Goal: Task Accomplishment & Management: Manage account settings

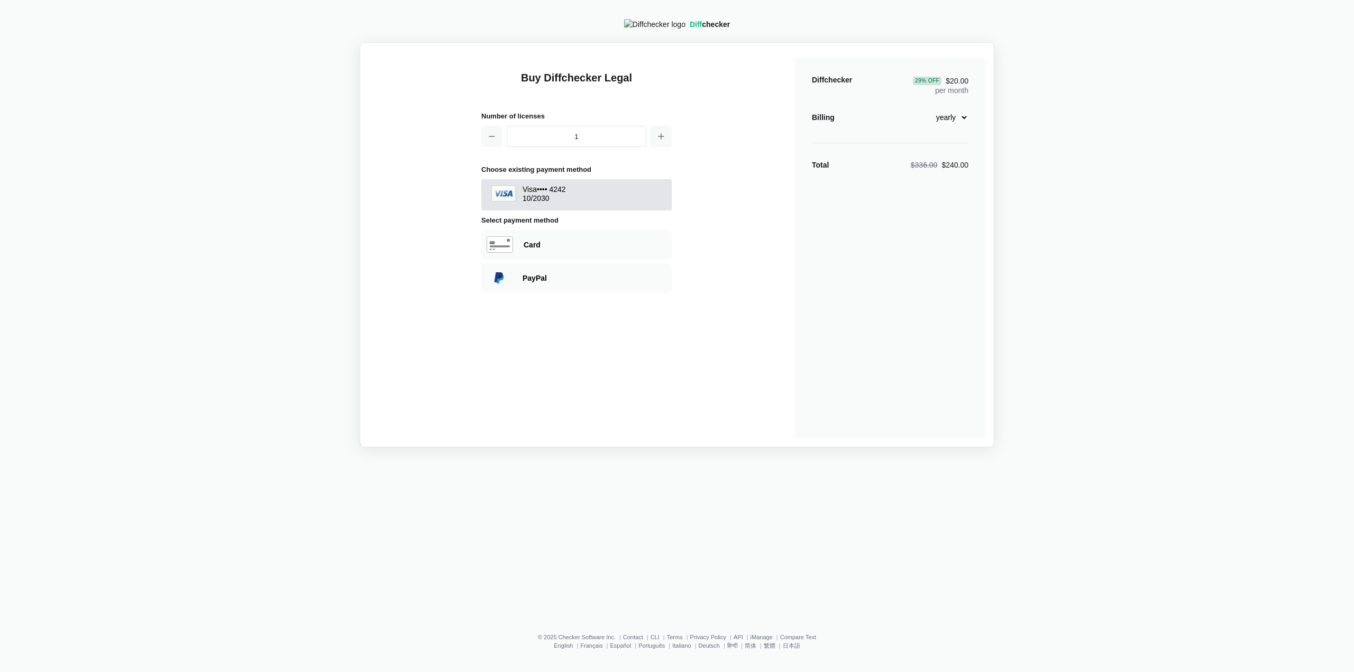
click at [634, 194] on span "Visa •••• 4242 10 / 2030" at bounding box center [577, 195] width 176 height 20
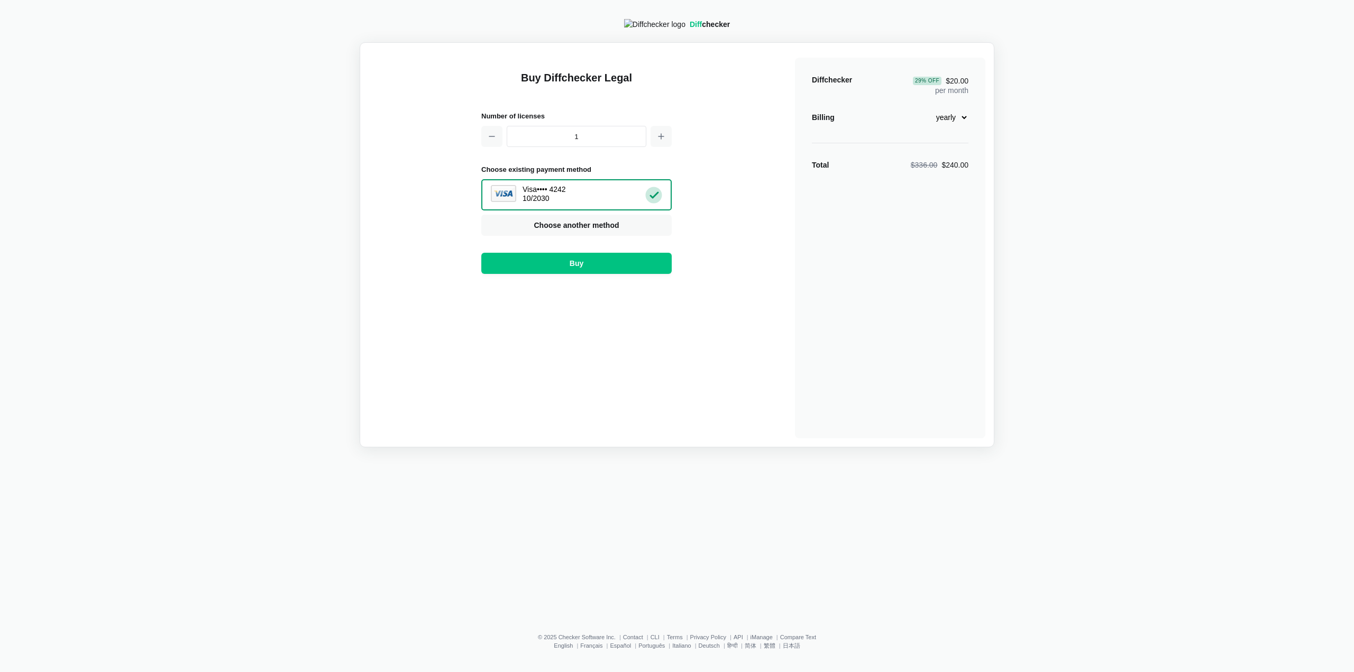
click at [948, 125] on select "monthly yearly" at bounding box center [945, 117] width 45 height 18
click at [923, 112] on select "monthly yearly" at bounding box center [945, 117] width 45 height 18
click at [949, 125] on select "monthly yearly" at bounding box center [945, 117] width 45 height 18
click at [923, 112] on select "monthly yearly" at bounding box center [945, 117] width 45 height 18
click at [949, 126] on select "monthly yearly" at bounding box center [945, 117] width 45 height 18
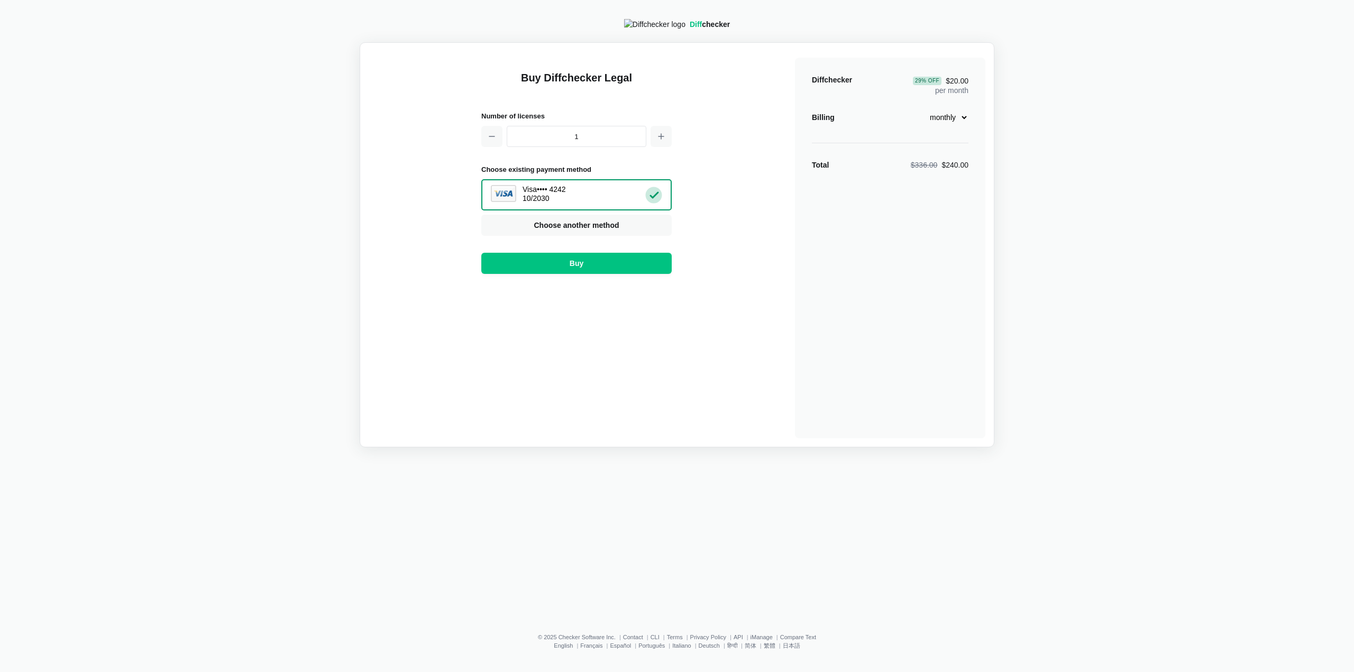
click at [923, 112] on select "monthly yearly" at bounding box center [945, 117] width 45 height 18
click at [944, 116] on select "monthly yearly" at bounding box center [945, 117] width 45 height 18
click at [923, 112] on select "monthly yearly" at bounding box center [945, 117] width 45 height 18
click at [941, 126] on select "monthly yearly" at bounding box center [945, 117] width 45 height 18
select select "legal-monthly-28"
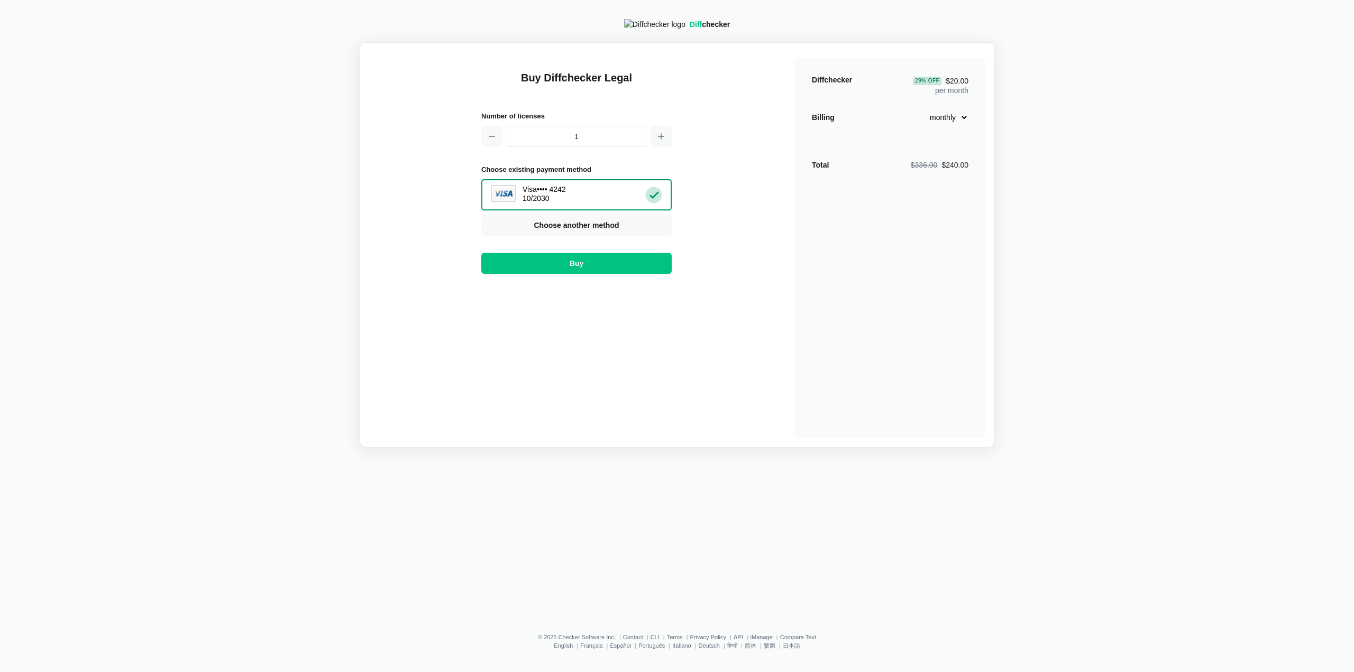
click at [923, 112] on select "monthly yearly" at bounding box center [945, 117] width 45 height 18
click at [948, 125] on select "monthly yearly" at bounding box center [945, 117] width 45 height 18
click at [1025, 515] on div "Diff checker Buy Diffchecker Legal Number of licenses 1 Choose existing payment…" at bounding box center [676, 311] width 1341 height 611
click at [1021, 518] on div "Diff checker Buy Diffchecker Legal Number of licenses 1 Choose existing payment…" at bounding box center [676, 311] width 1341 height 611
click at [962, 122] on select "monthly yearly" at bounding box center [945, 117] width 45 height 18
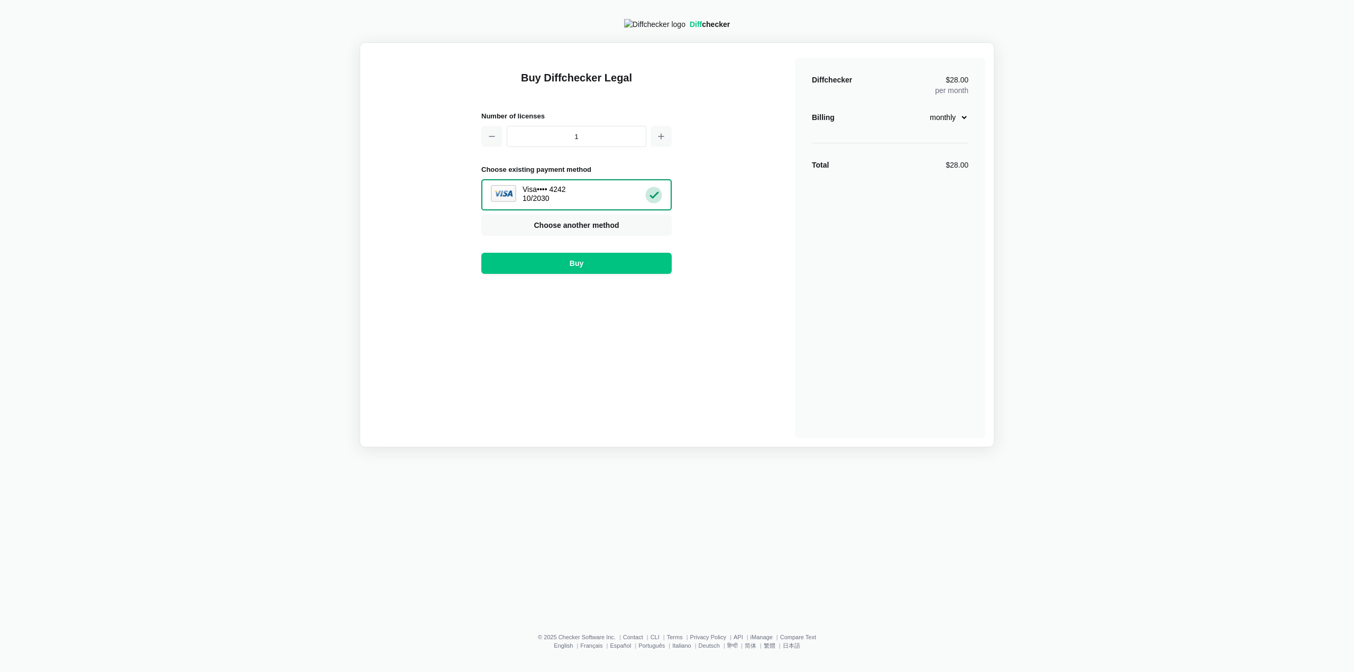
drag, startPoint x: 705, startPoint y: 638, endPoint x: 725, endPoint y: 655, distance: 26.3
click at [705, 638] on link "Privacy Policy" at bounding box center [708, 637] width 36 height 6
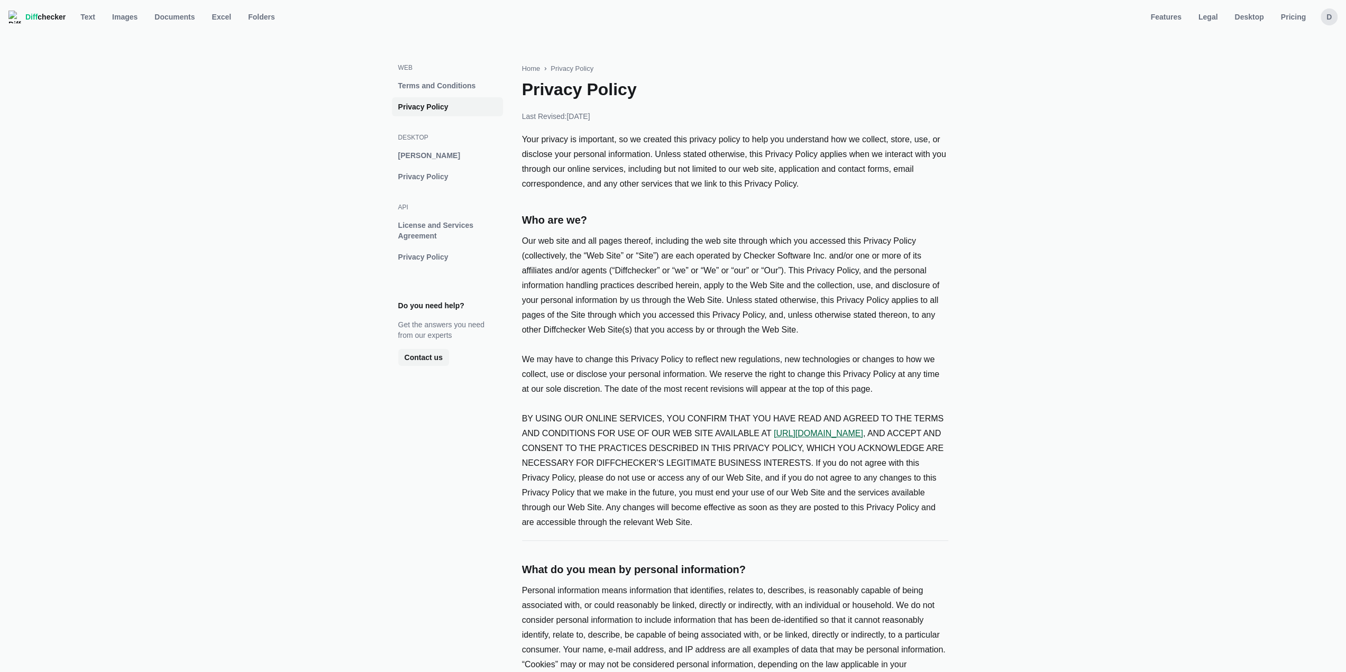
click at [1319, 17] on nav "Diff checker Text Text Images Documents Excel Folders Features Legal Desktop Pr…" at bounding box center [673, 16] width 1334 height 21
click at [1325, 16] on div "D" at bounding box center [1329, 16] width 17 height 17
click at [1280, 72] on link "Account Settings" at bounding box center [1288, 71] width 91 height 17
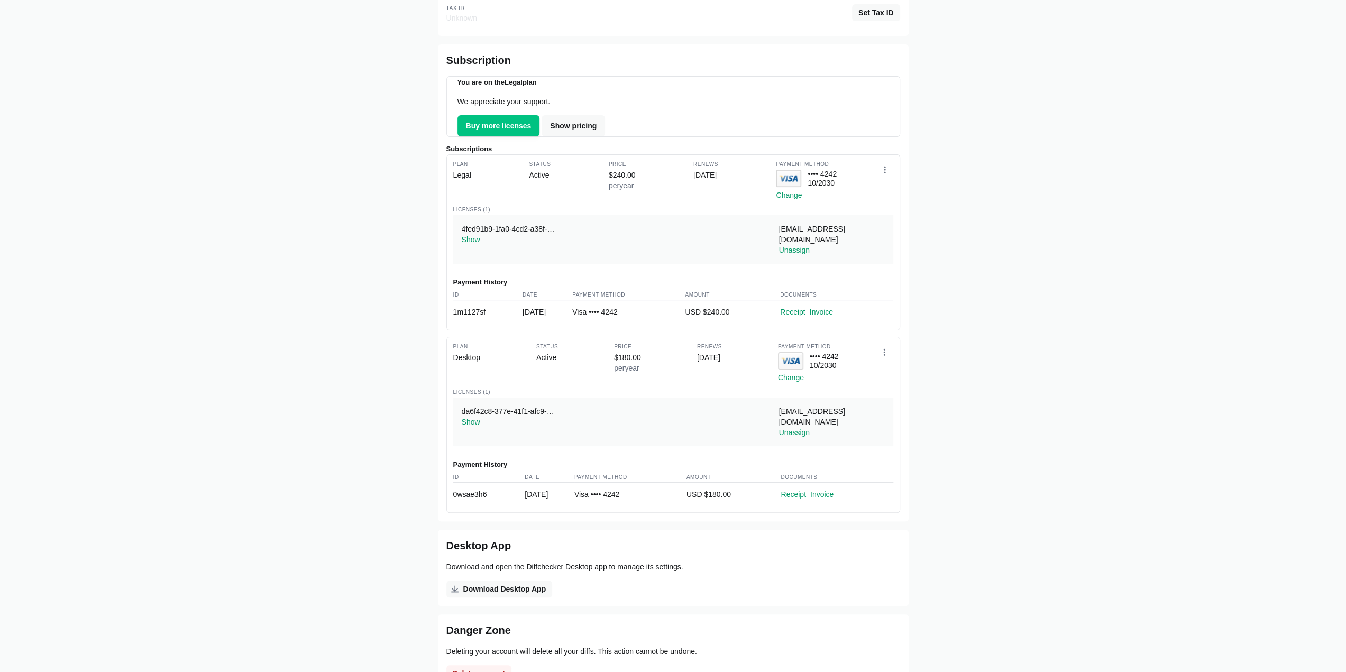
scroll to position [212, 0]
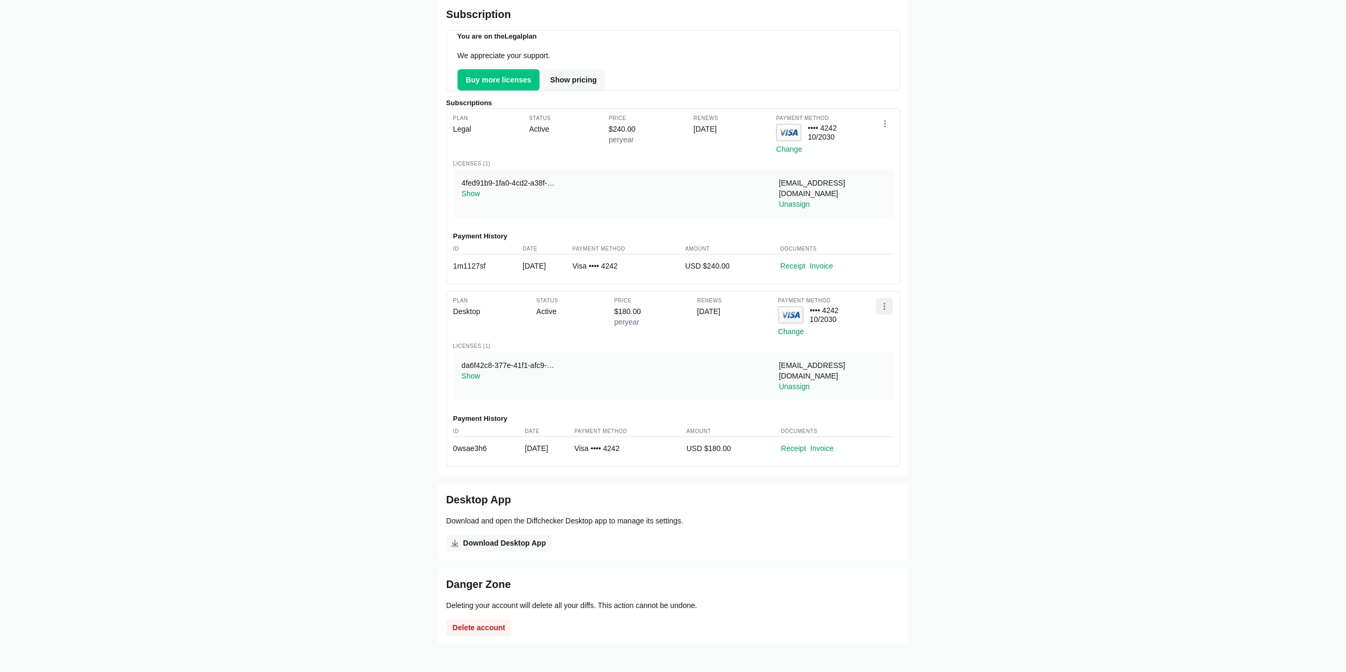
click at [889, 309] on button "Open dropdown" at bounding box center [884, 306] width 17 height 17
click at [872, 325] on button "Add additional licenses" at bounding box center [846, 326] width 92 height 17
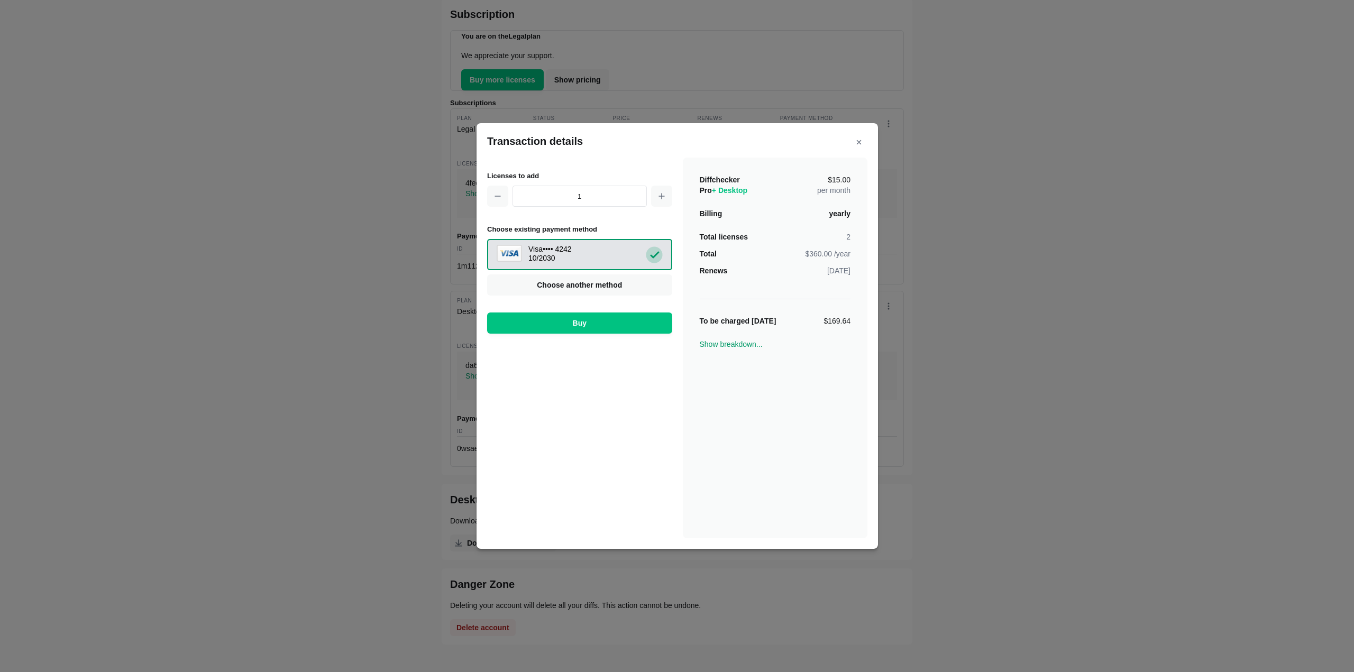
click at [619, 257] on span "Visa •••• 4242 10 / 2030" at bounding box center [580, 255] width 170 height 20
click at [649, 200] on div "1" at bounding box center [579, 196] width 185 height 21
click at [660, 199] on icon "button" at bounding box center [661, 196] width 8 height 8
click at [496, 198] on icon "button" at bounding box center [498, 196] width 8 height 8
type input "1"
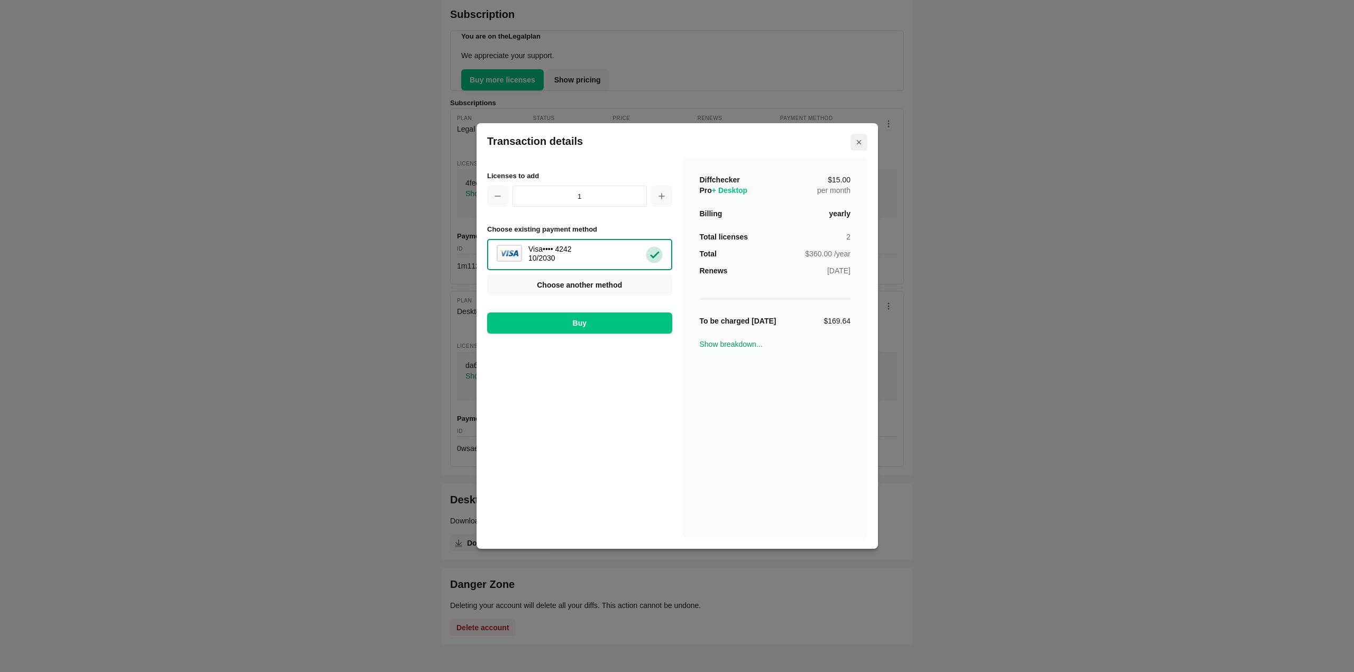
click at [863, 134] on button "Close modal" at bounding box center [859, 142] width 17 height 17
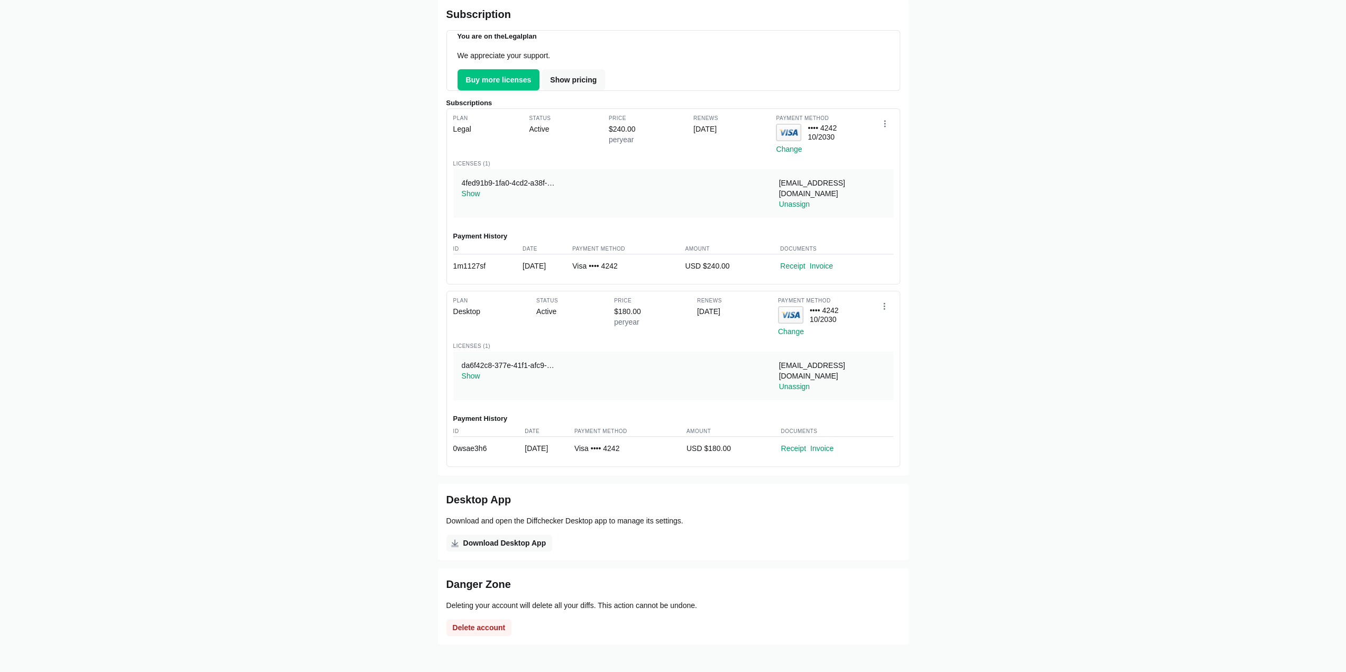
click at [689, 578] on h2 "Danger Zone" at bounding box center [673, 584] width 454 height 15
click at [796, 381] on button "Unassign" at bounding box center [794, 386] width 31 height 11
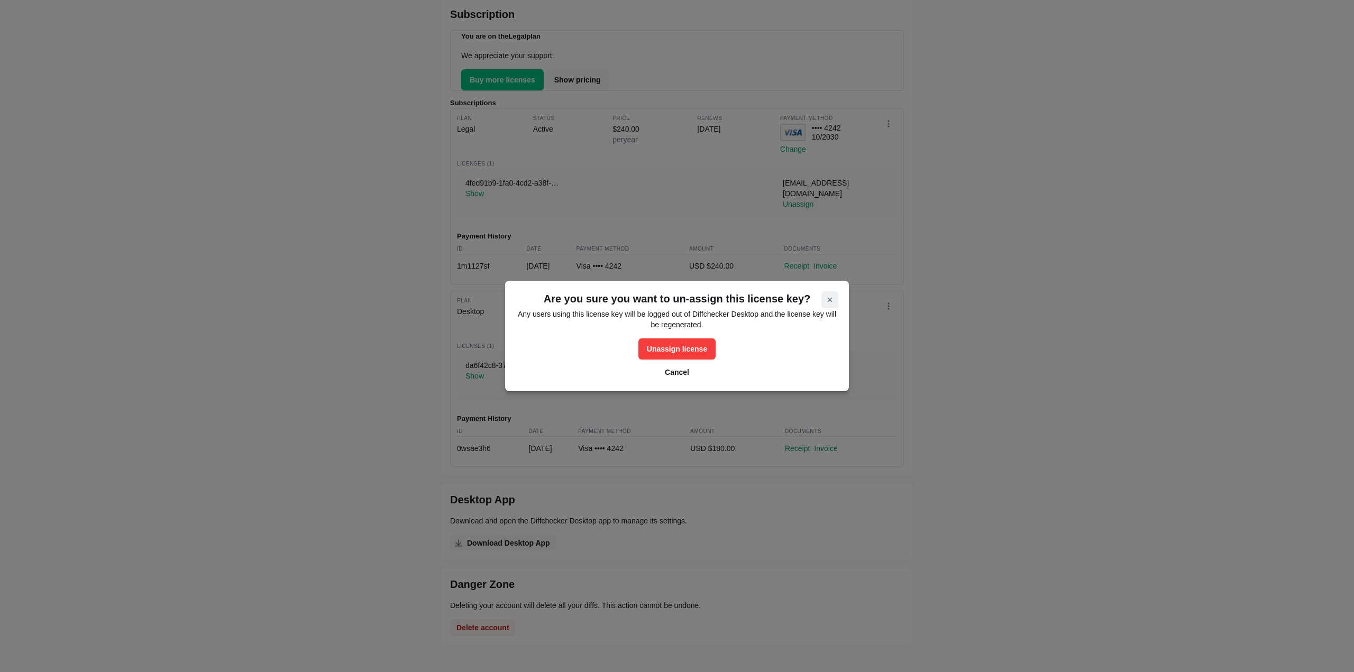
click at [835, 295] on button "Close modal" at bounding box center [829, 299] width 17 height 17
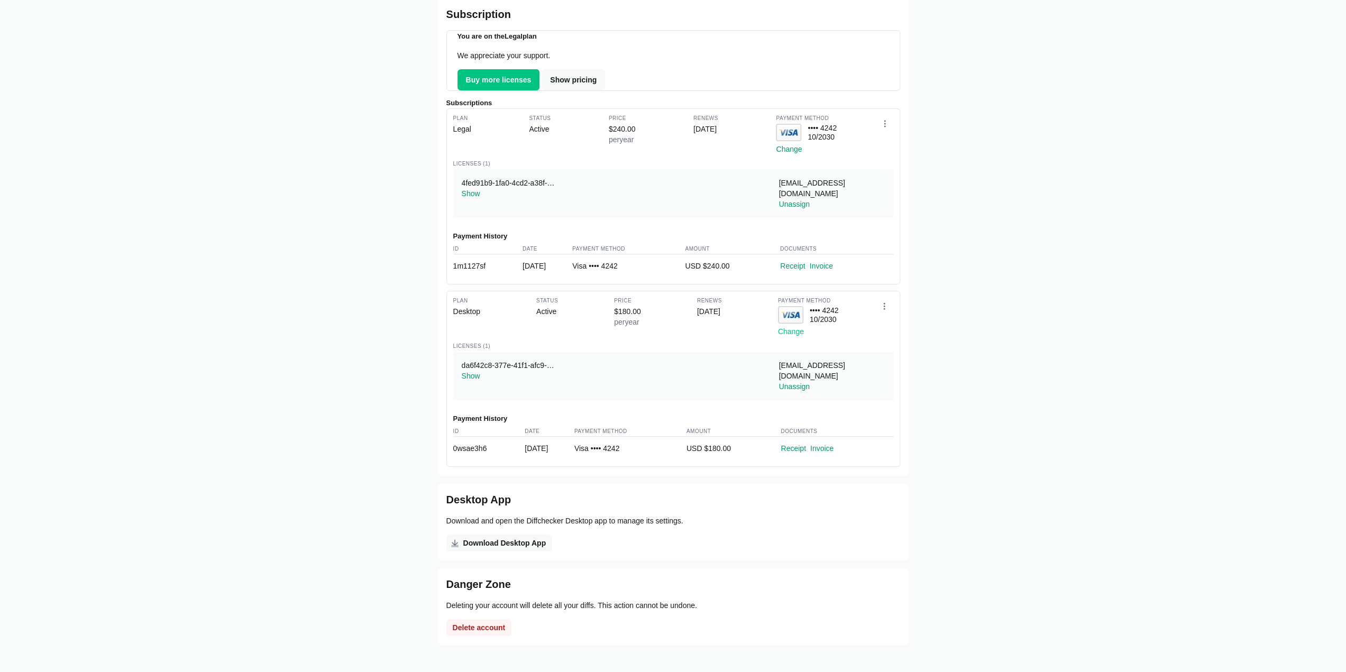
click at [798, 326] on button "Change" at bounding box center [791, 331] width 26 height 11
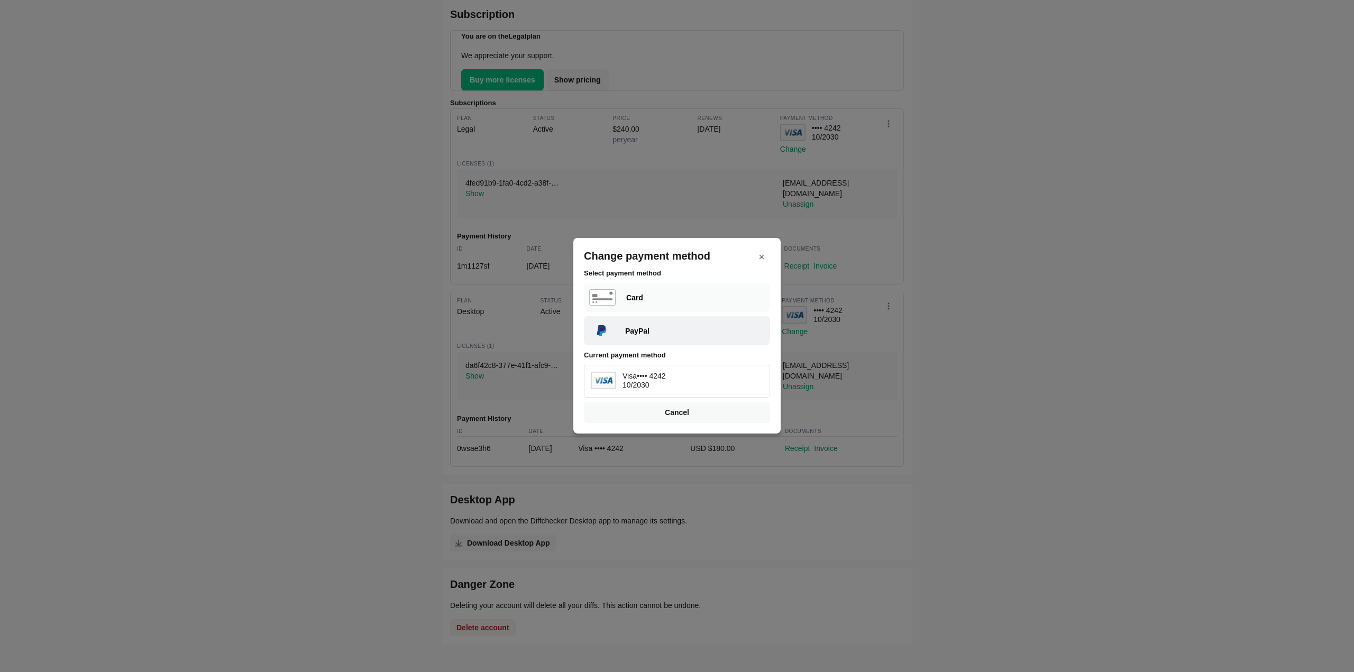
click at [725, 326] on div "PayPal" at bounding box center [695, 331] width 140 height 11
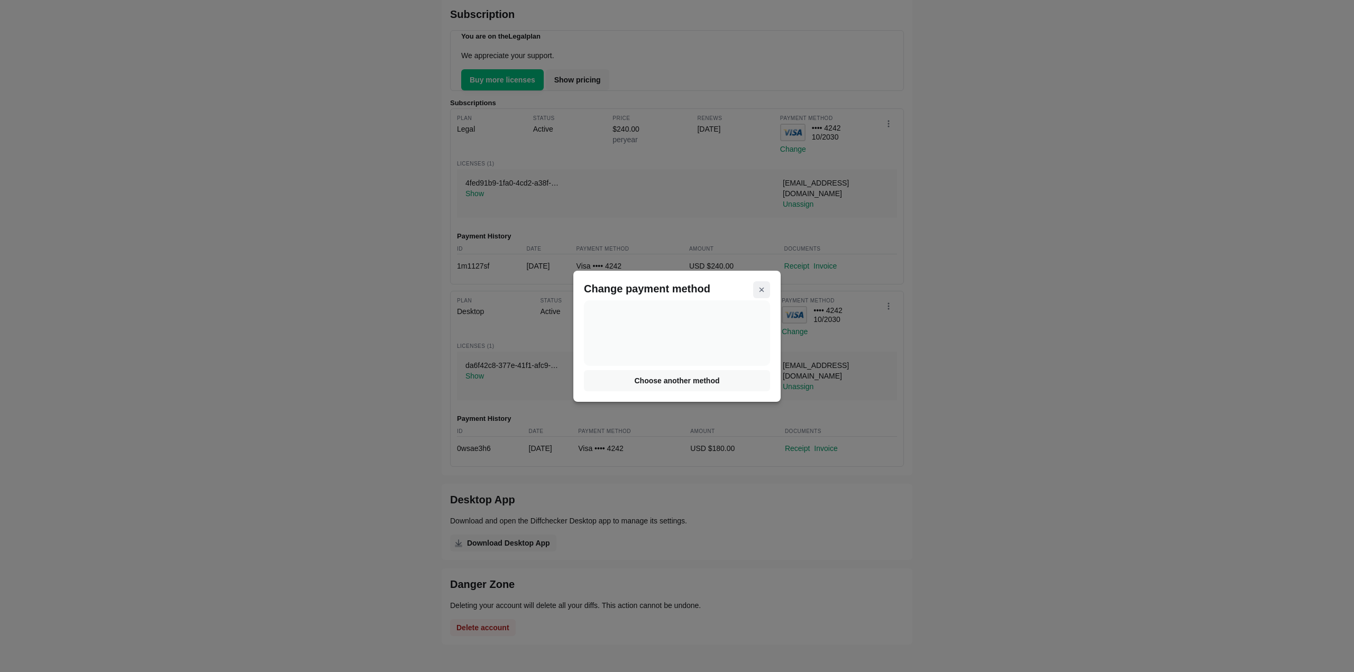
click at [764, 285] on button "Close modal" at bounding box center [761, 289] width 17 height 17
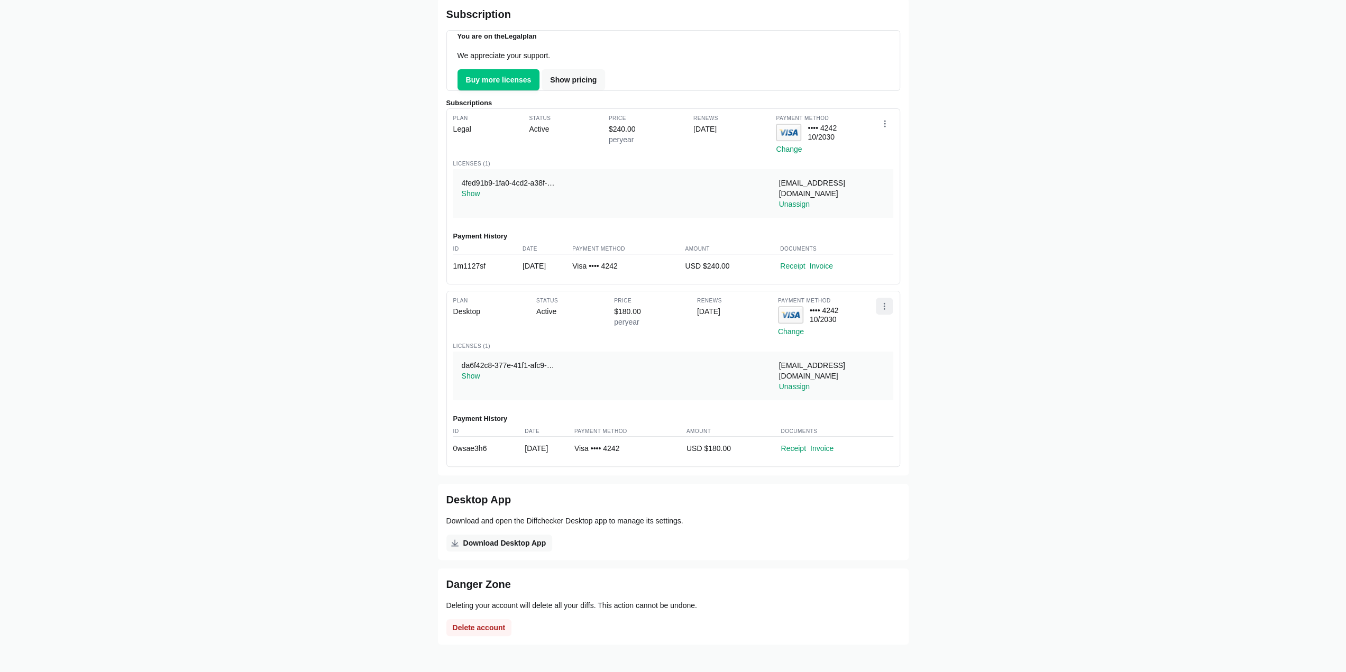
click at [881, 301] on button "Open dropdown" at bounding box center [884, 306] width 17 height 17
click at [856, 345] on button "Change payment method" at bounding box center [846, 344] width 92 height 17
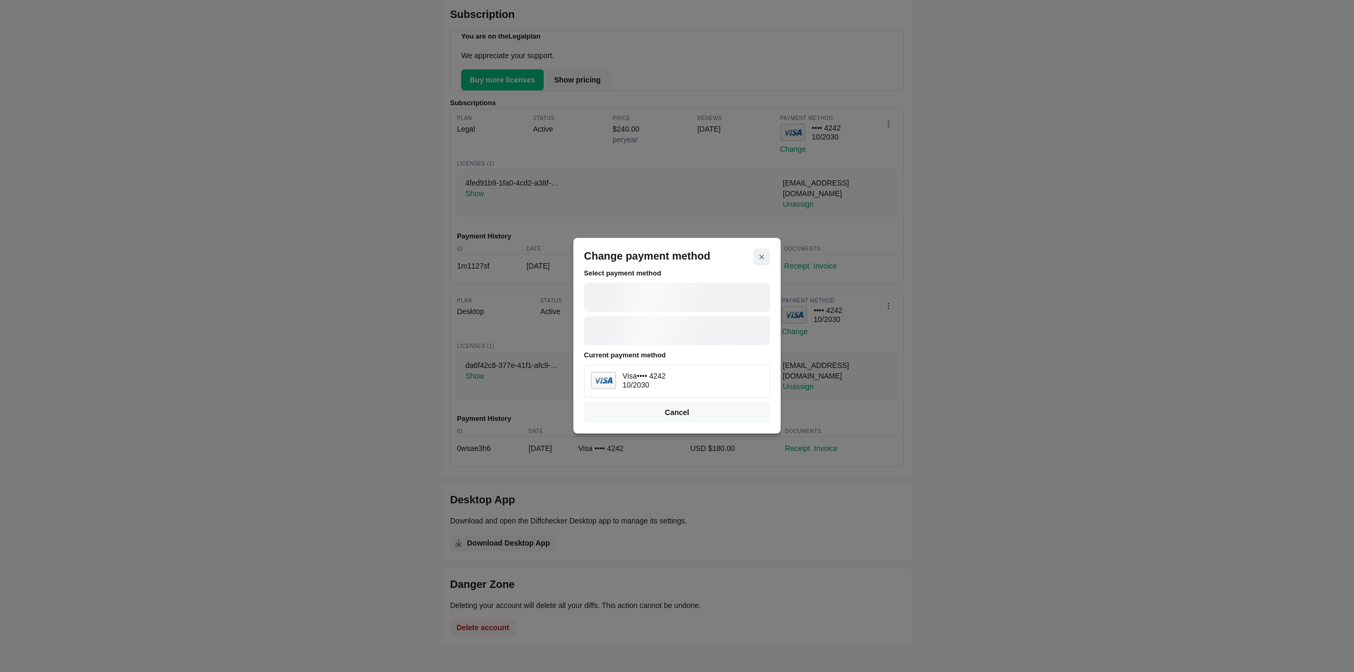
click at [760, 254] on icon "Close modal" at bounding box center [761, 257] width 8 height 8
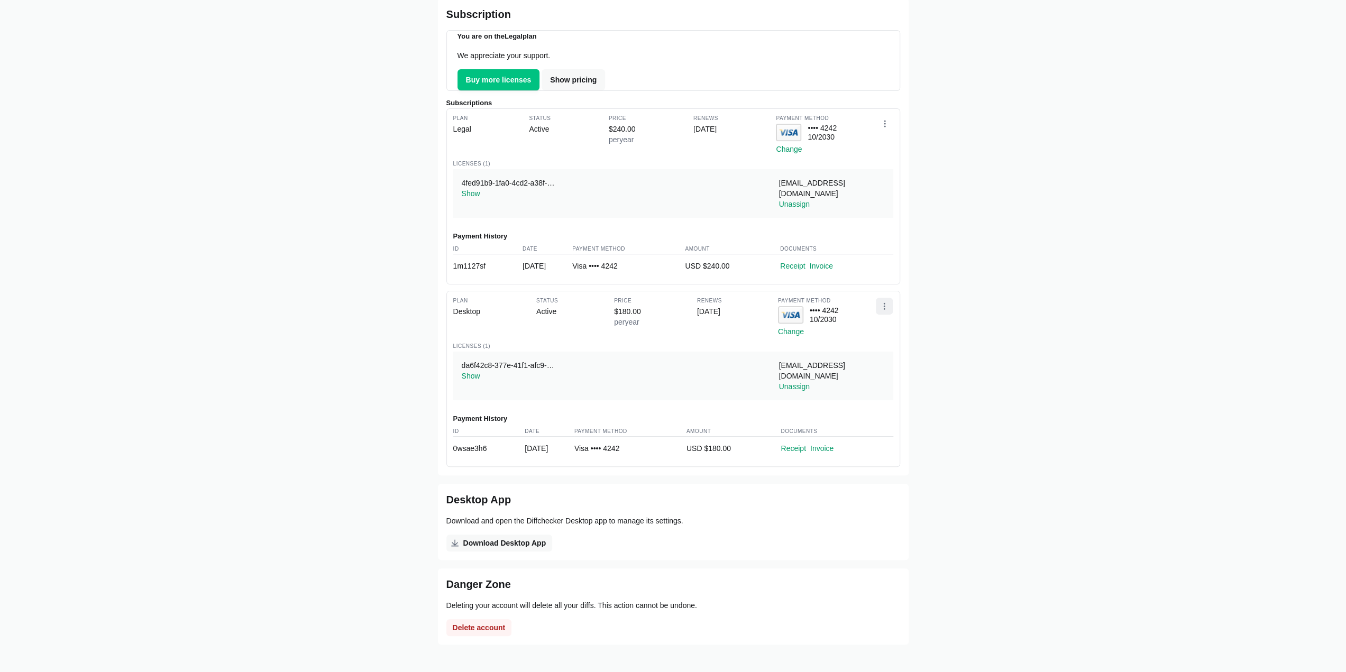
click at [881, 305] on icon "Open dropdown" at bounding box center [884, 306] width 8 height 8
click at [806, 444] on link "Receipt" at bounding box center [793, 448] width 25 height 8
click at [830, 444] on link "Invoice" at bounding box center [821, 448] width 23 height 8
click at [474, 377] on button "Show" at bounding box center [471, 376] width 19 height 11
click at [474, 377] on button "Hide" at bounding box center [469, 376] width 15 height 11
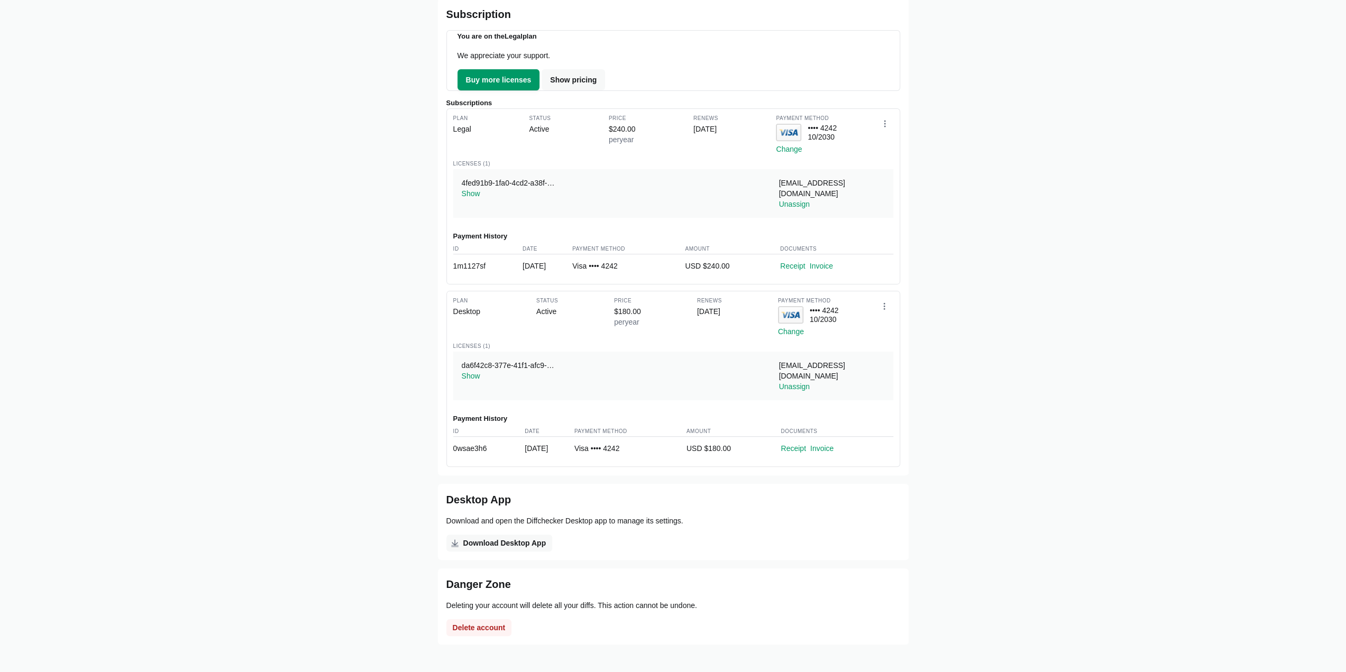
click at [509, 83] on span "Buy more licenses" at bounding box center [499, 80] width 70 height 11
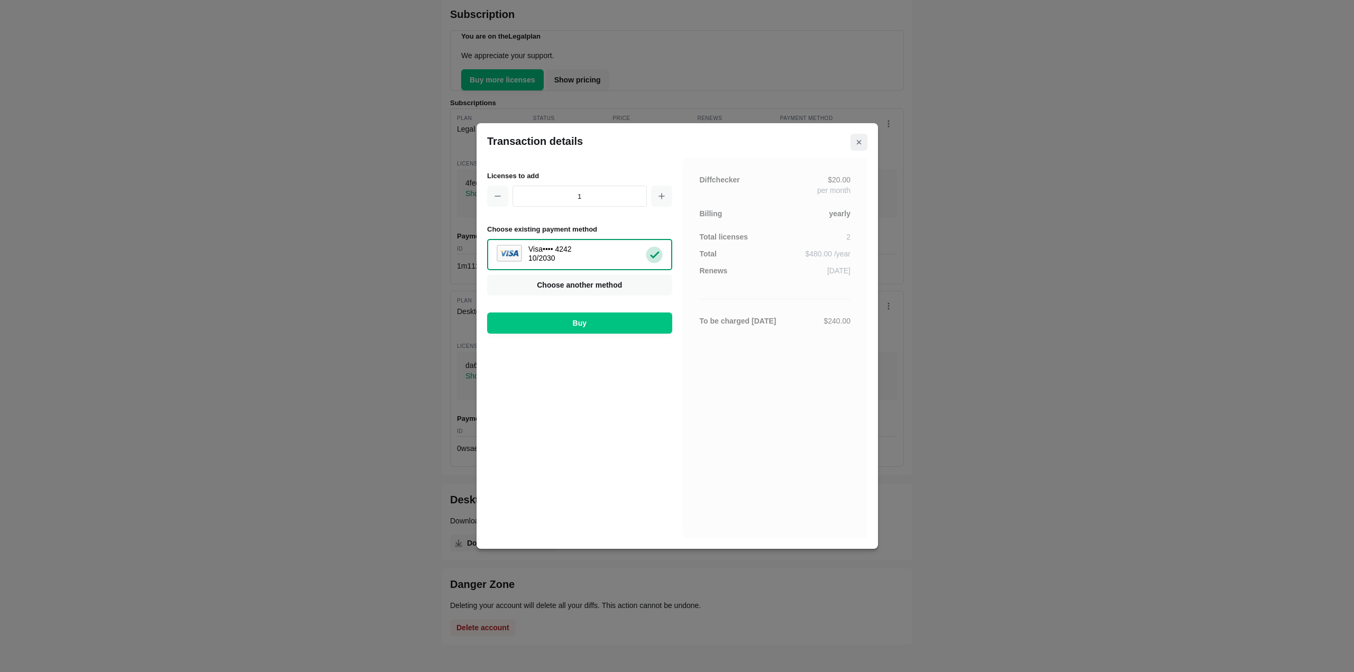
click at [862, 136] on button "Close modal" at bounding box center [859, 142] width 17 height 17
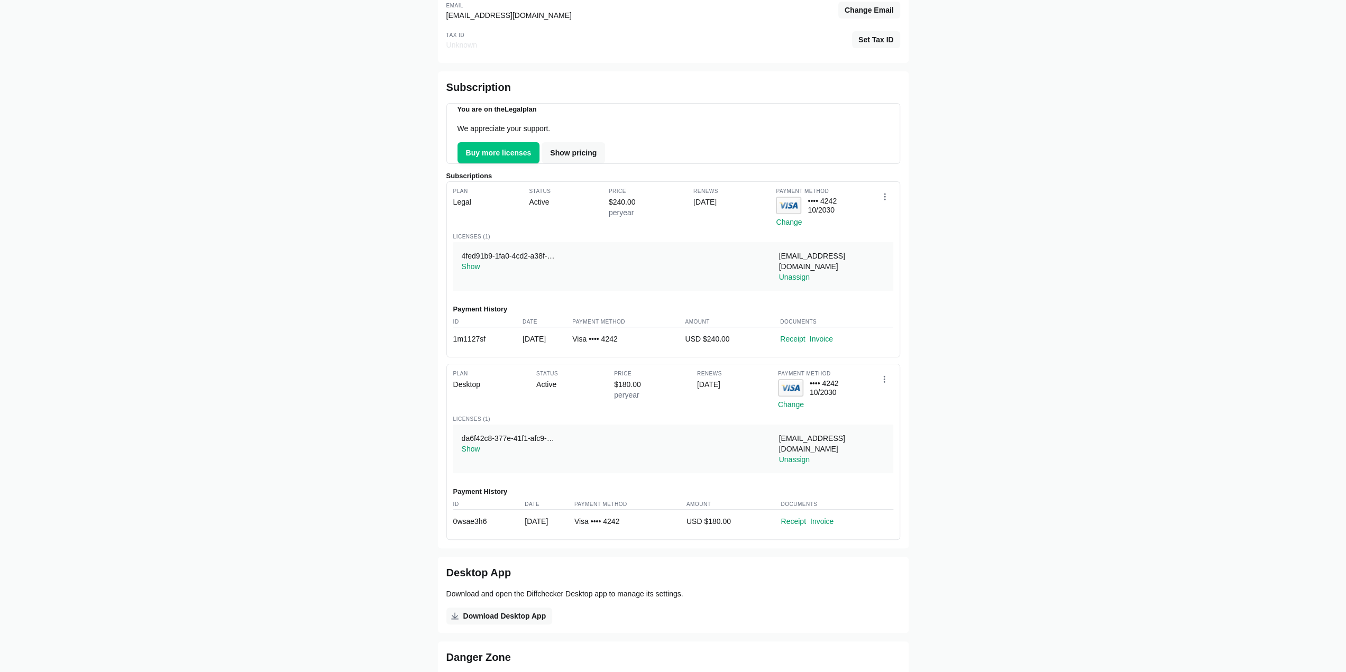
scroll to position [106, 0]
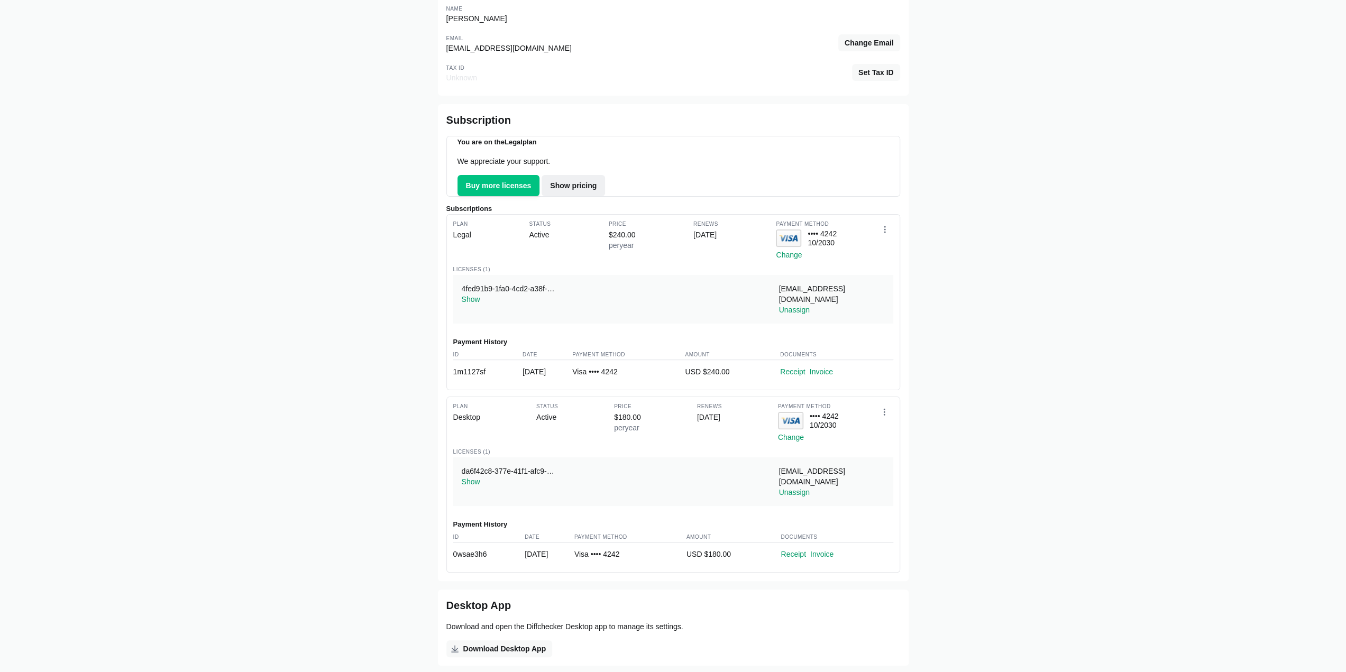
click at [580, 184] on link "Show pricing" at bounding box center [573, 185] width 63 height 21
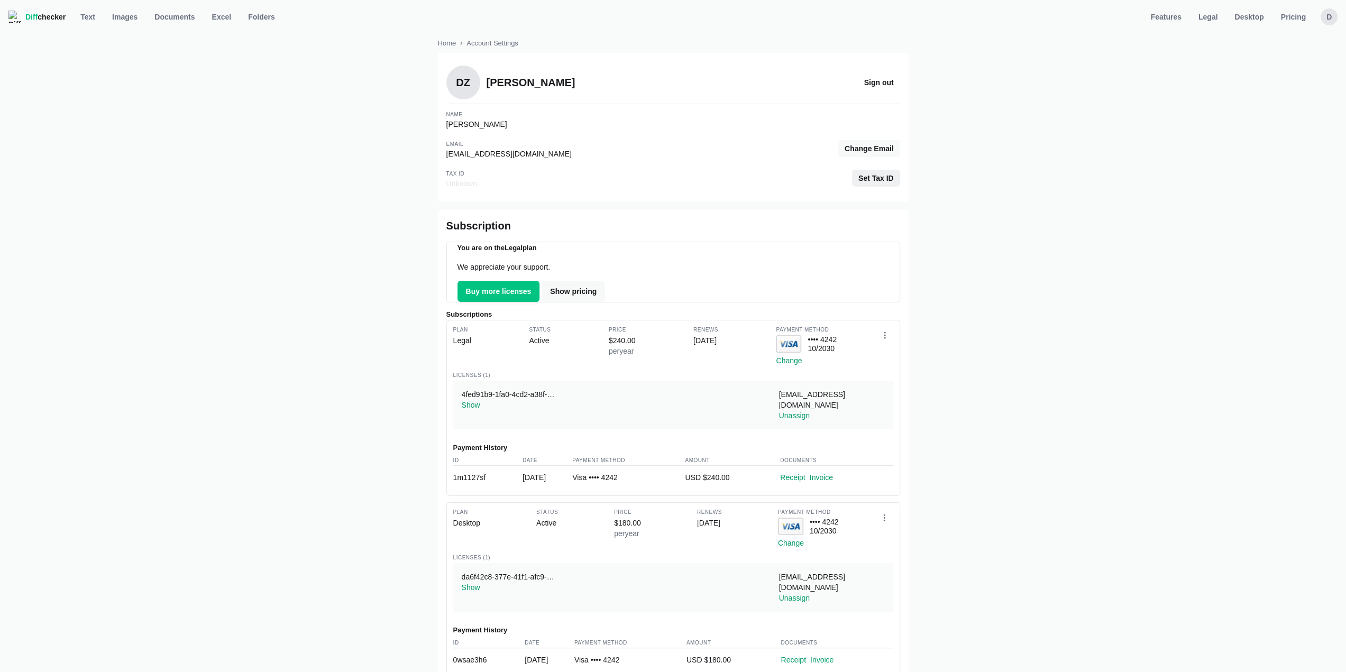
click at [892, 182] on span "Set Tax ID" at bounding box center [876, 178] width 40 height 11
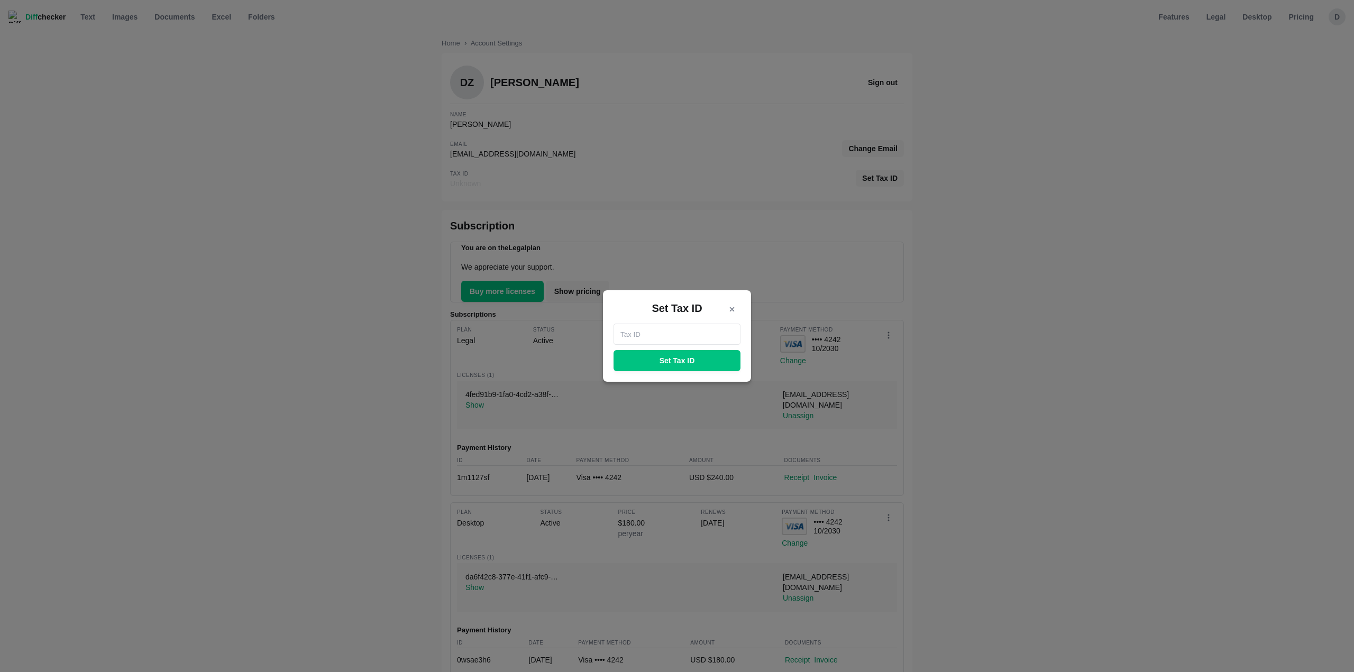
click at [703, 330] on input "text" at bounding box center [677, 334] width 127 height 21
click at [736, 311] on button "Close modal" at bounding box center [732, 309] width 17 height 17
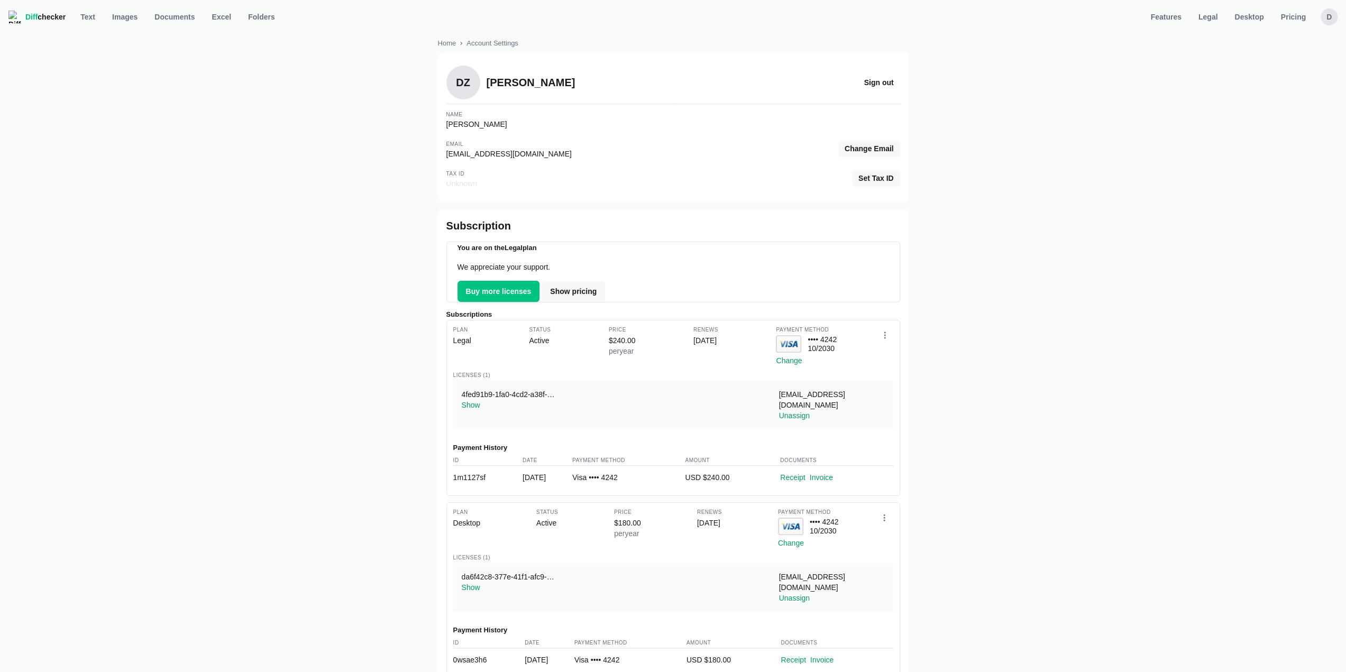
click at [1328, 10] on div "D" at bounding box center [1329, 16] width 17 height 17
click at [1191, 63] on div "Home Account Settings DZ [PERSON_NAME] Sign out Name [PERSON_NAME] Email [EMAIL…" at bounding box center [673, 452] width 1334 height 848
click at [1249, 19] on span "Desktop" at bounding box center [1249, 17] width 33 height 11
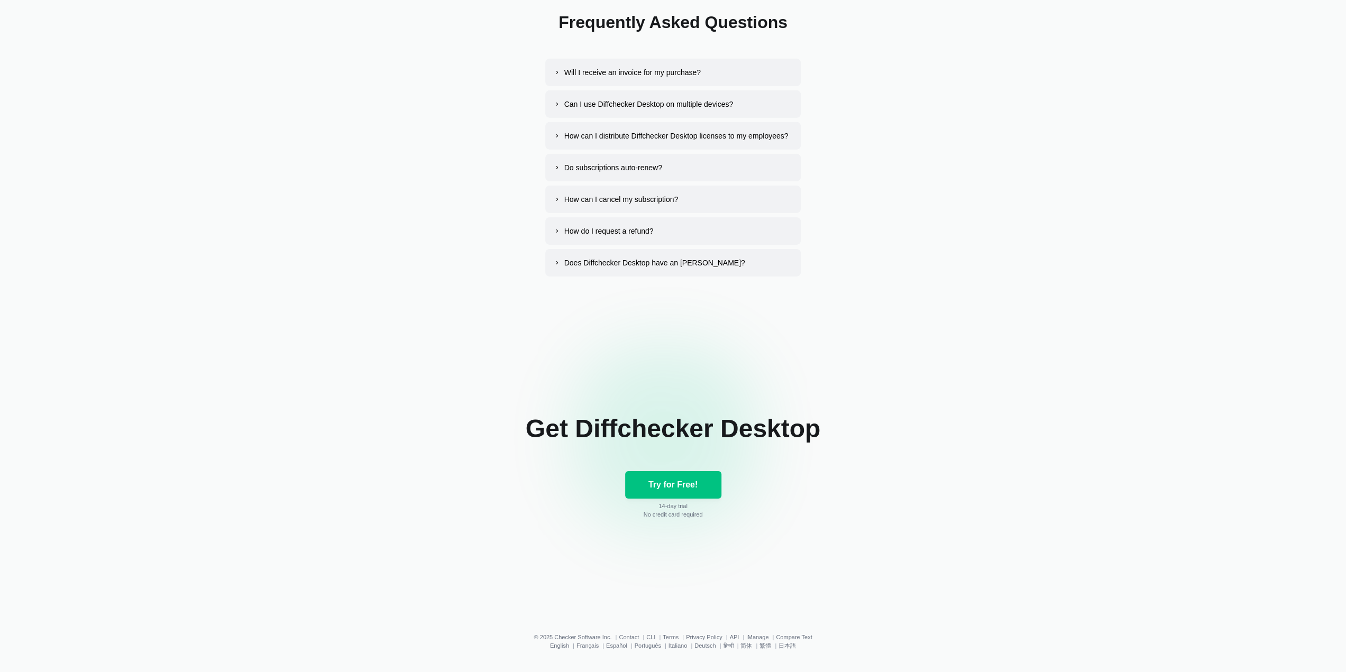
scroll to position [5246, 0]
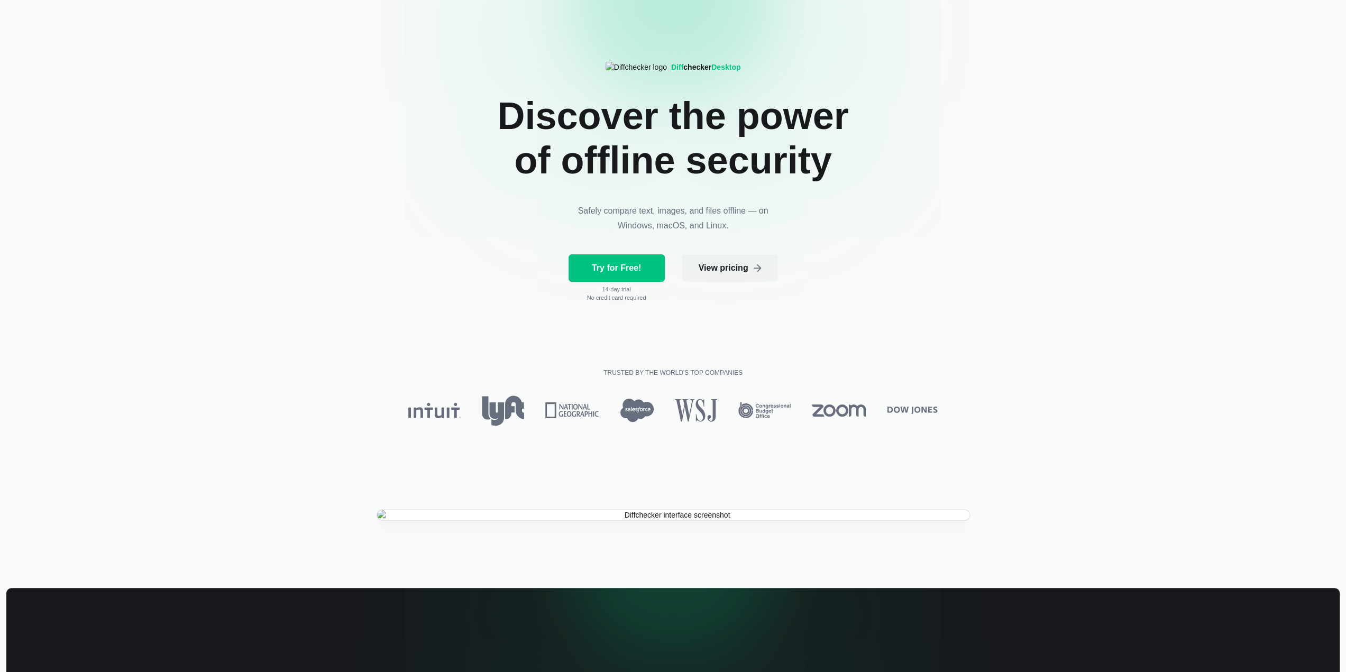
scroll to position [0, 0]
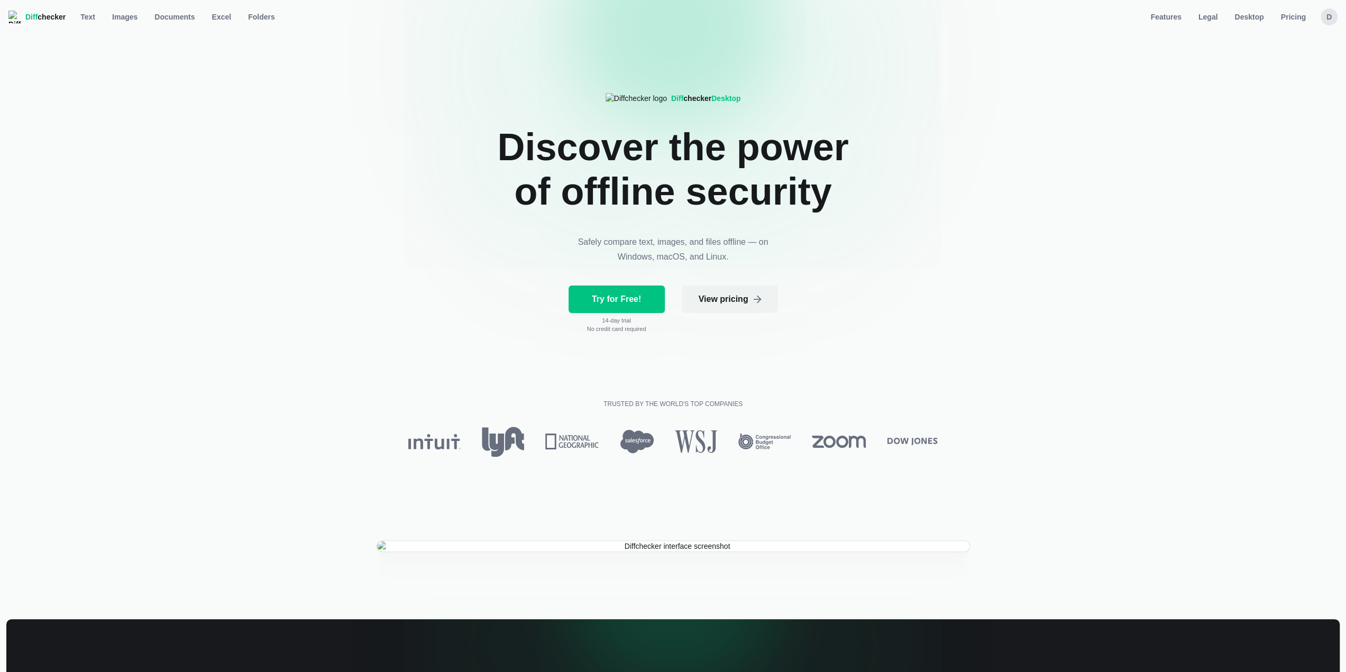
click at [1321, 22] on div "D" at bounding box center [1329, 16] width 17 height 17
click at [1327, 19] on div "D" at bounding box center [1329, 16] width 17 height 17
click at [1275, 71] on link "Account Settings" at bounding box center [1288, 71] width 91 height 17
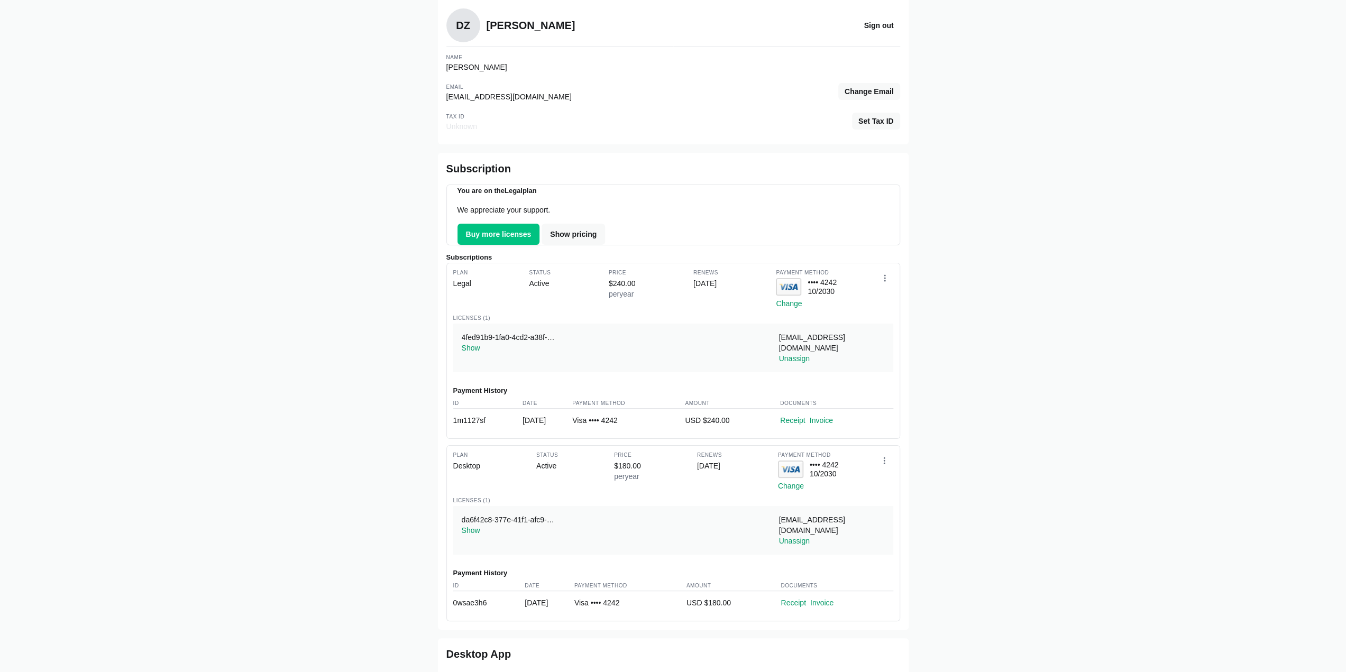
scroll to position [88, 0]
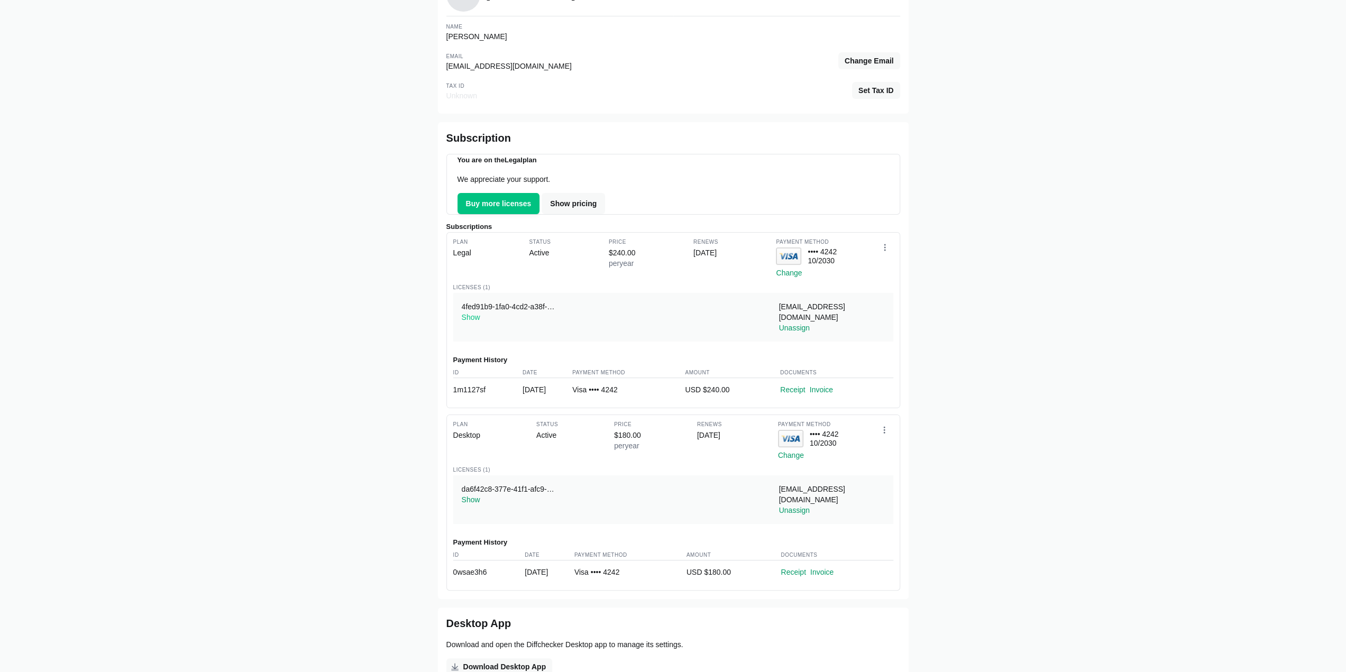
click at [471, 323] on button "Show" at bounding box center [471, 317] width 19 height 11
drag, startPoint x: 619, startPoint y: 319, endPoint x: 373, endPoint y: 316, distance: 245.5
click at [372, 316] on div "Home Account Settings DZ [PERSON_NAME] Sign out Name [PERSON_NAME] Email [EMAIL…" at bounding box center [673, 364] width 1334 height 848
copy div "4fed91b9-1fa0-4cd2-a38f-998f0323b823"
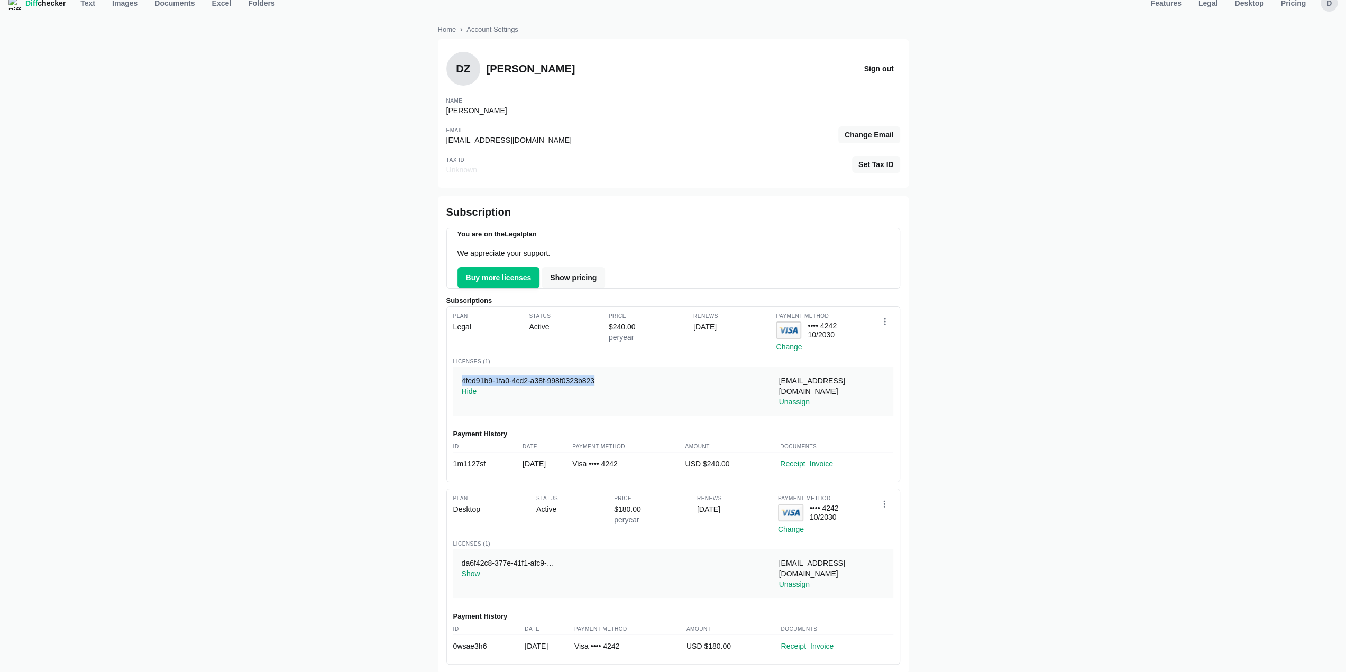
scroll to position [0, 0]
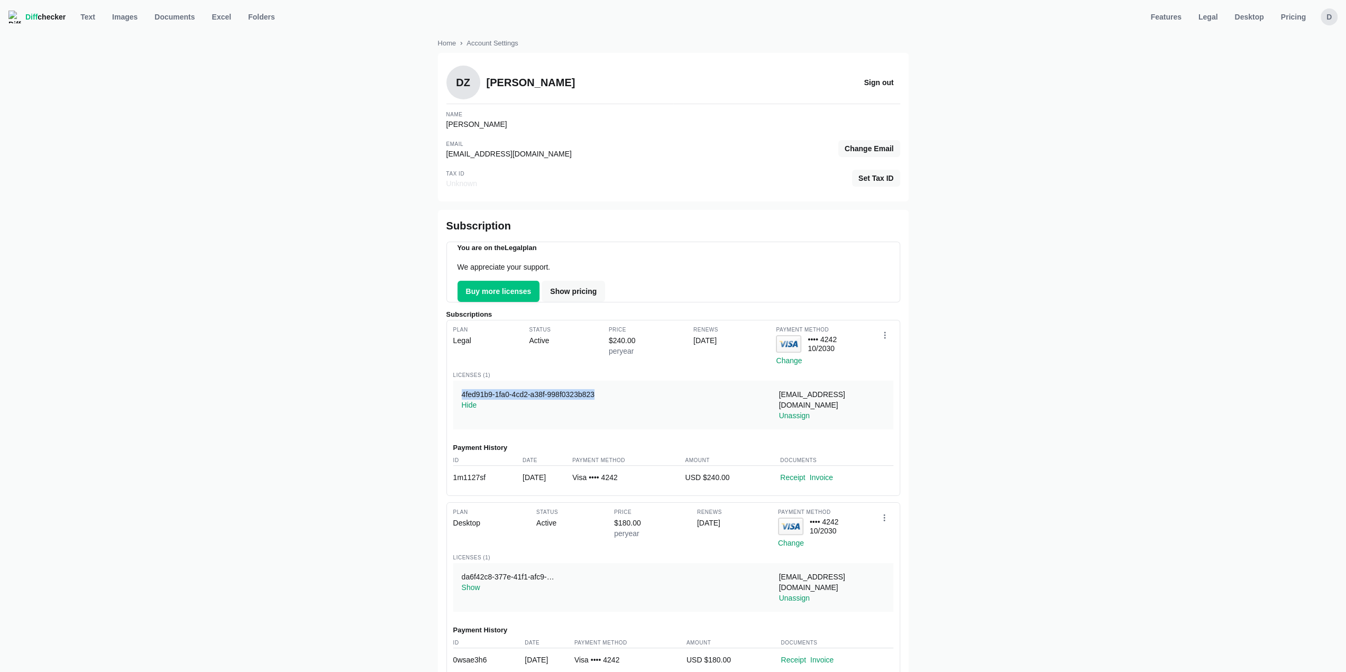
click at [51, 14] on span "Diff checker" at bounding box center [45, 17] width 40 height 11
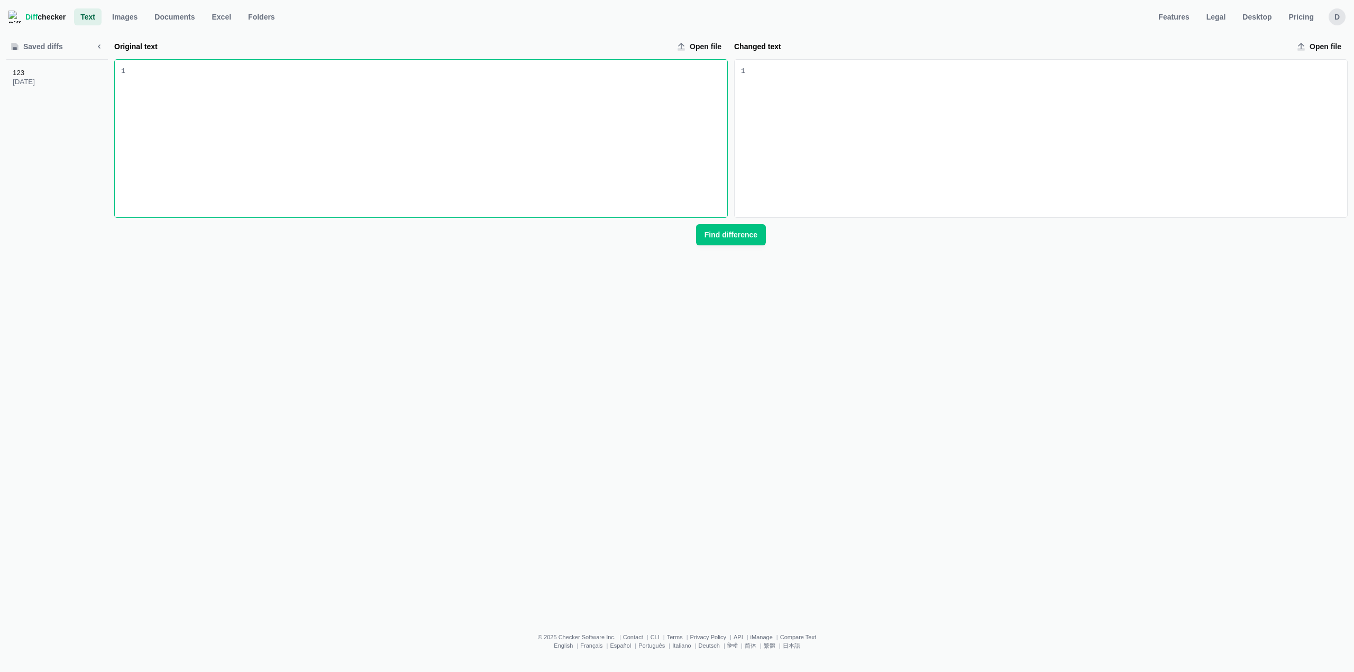
click at [223, 93] on div "Original text input" at bounding box center [426, 139] width 602 height 158
drag, startPoint x: 760, startPoint y: 142, endPoint x: 761, endPoint y: 149, distance: 7.1
click at [760, 147] on div "Changed text input" at bounding box center [1046, 139] width 602 height 158
click at [737, 227] on form "Original text Open file 9 1 123 Changed text Open file 9 1 234 Find difference" at bounding box center [731, 141] width 1234 height 207
click at [737, 227] on button "Find difference" at bounding box center [731, 234] width 70 height 21
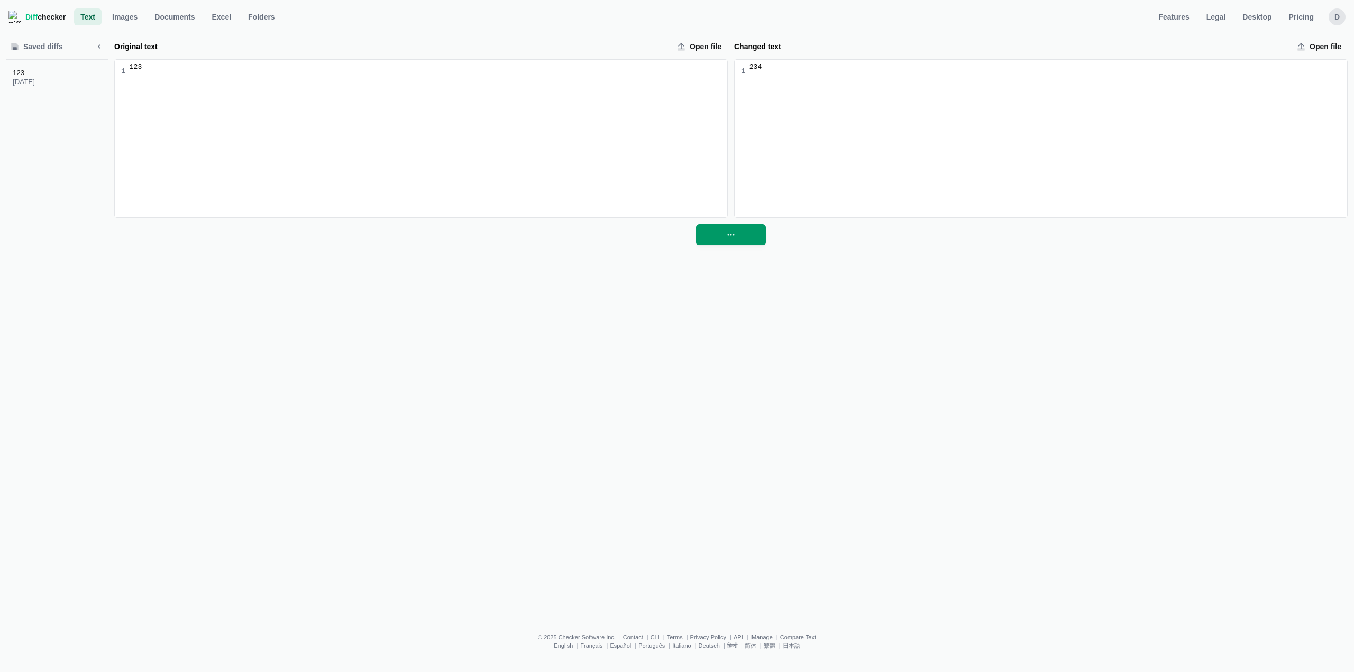
click at [1325, 17] on nav "Diff checker Text Text Images Documents Excel Folders Features Legal Desktop Pr…" at bounding box center [676, 16] width 1341 height 21
click at [1329, 16] on div "D" at bounding box center [1337, 16] width 17 height 17
click at [1261, 75] on link "Account Settings" at bounding box center [1295, 71] width 91 height 17
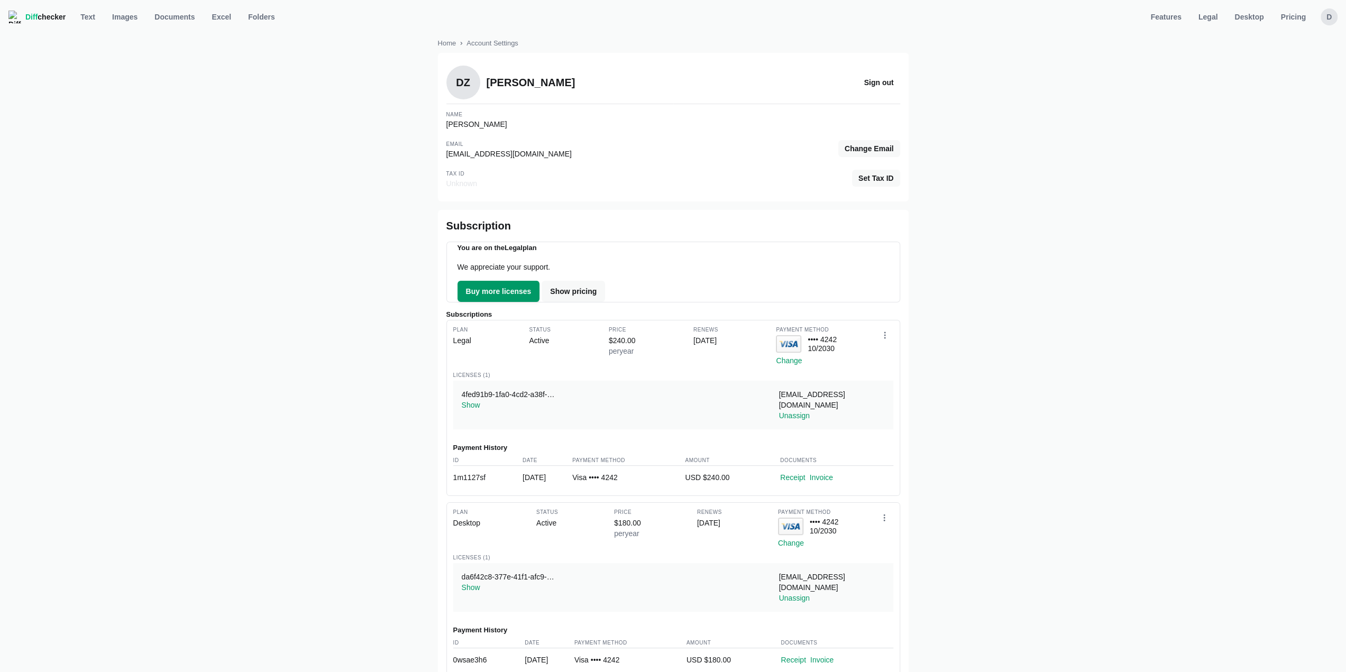
click at [477, 293] on span "Buy more licenses" at bounding box center [499, 291] width 70 height 11
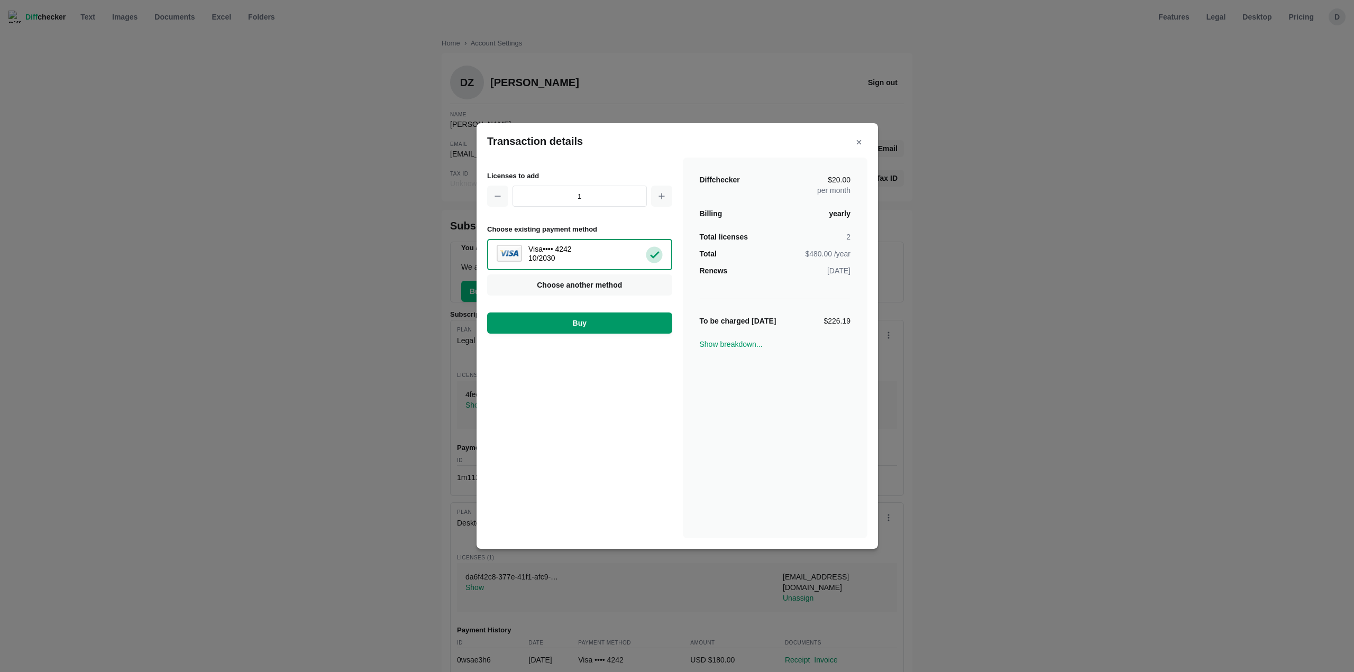
click at [578, 325] on span "Buy" at bounding box center [579, 323] width 18 height 11
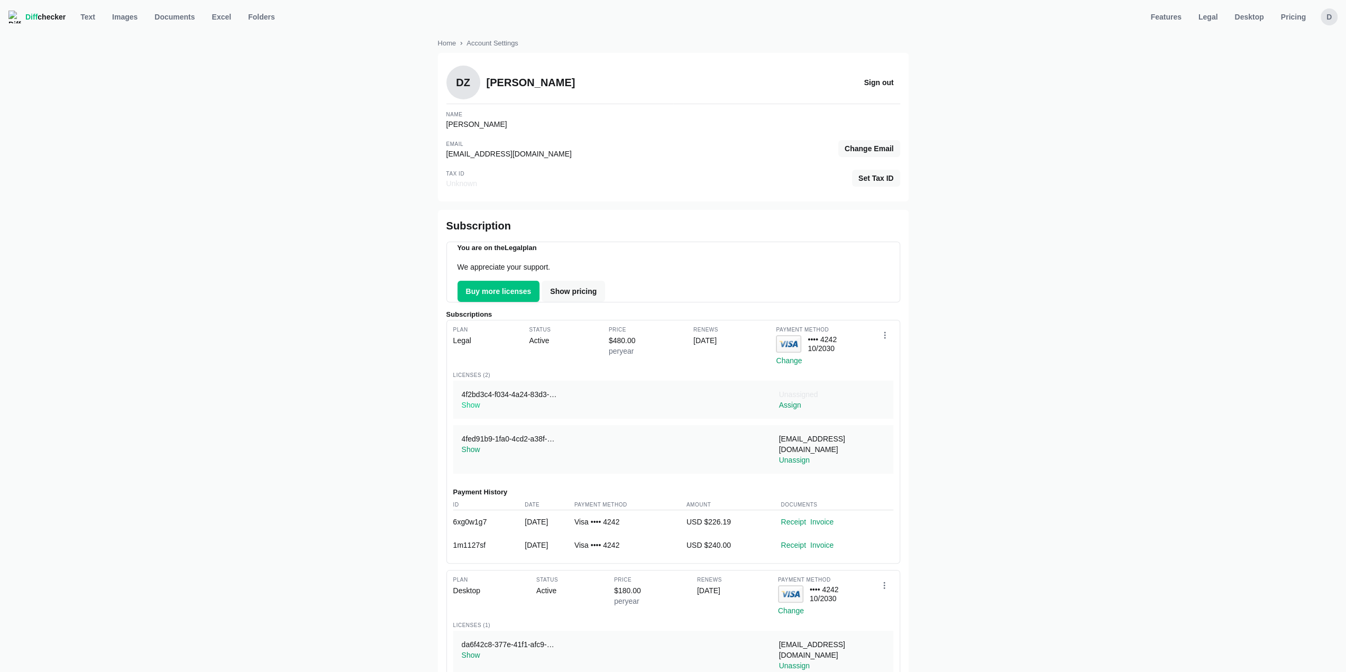
click at [473, 410] on button "Show" at bounding box center [471, 405] width 19 height 11
click at [536, 400] on div "4f2bd3c4-f034-4a24-83d3-f5589fbc0a81" at bounding box center [528, 394] width 133 height 11
copy div "4f2bd3c4-f034-4a24-83d3-f5589fbc0a81"
